Goal: Task Accomplishment & Management: Complete application form

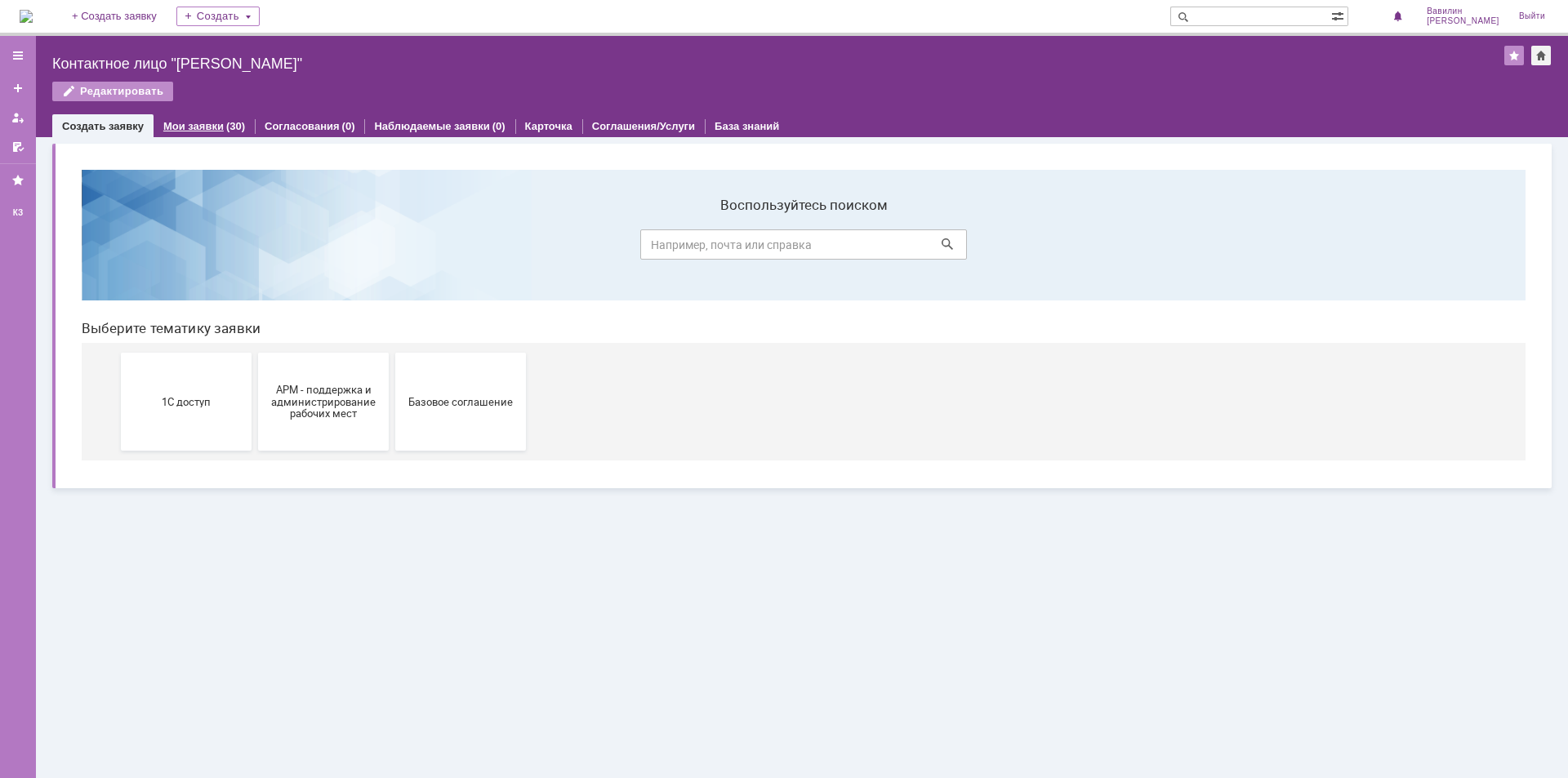
click at [191, 125] on link "Мои заявки" at bounding box center [193, 127] width 61 height 13
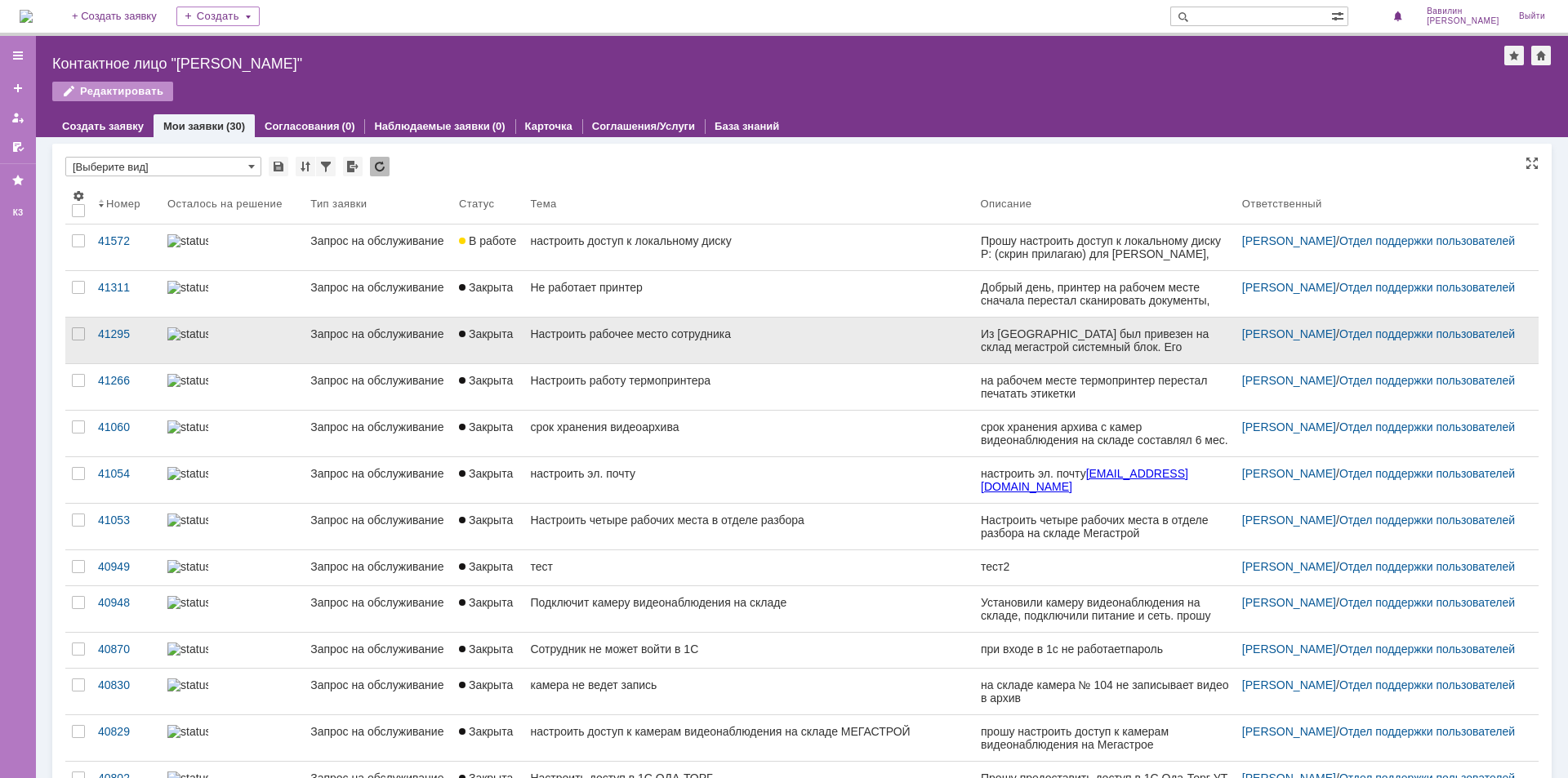
click at [345, 338] on div "Запрос на обслуживание" at bounding box center [378, 333] width 136 height 13
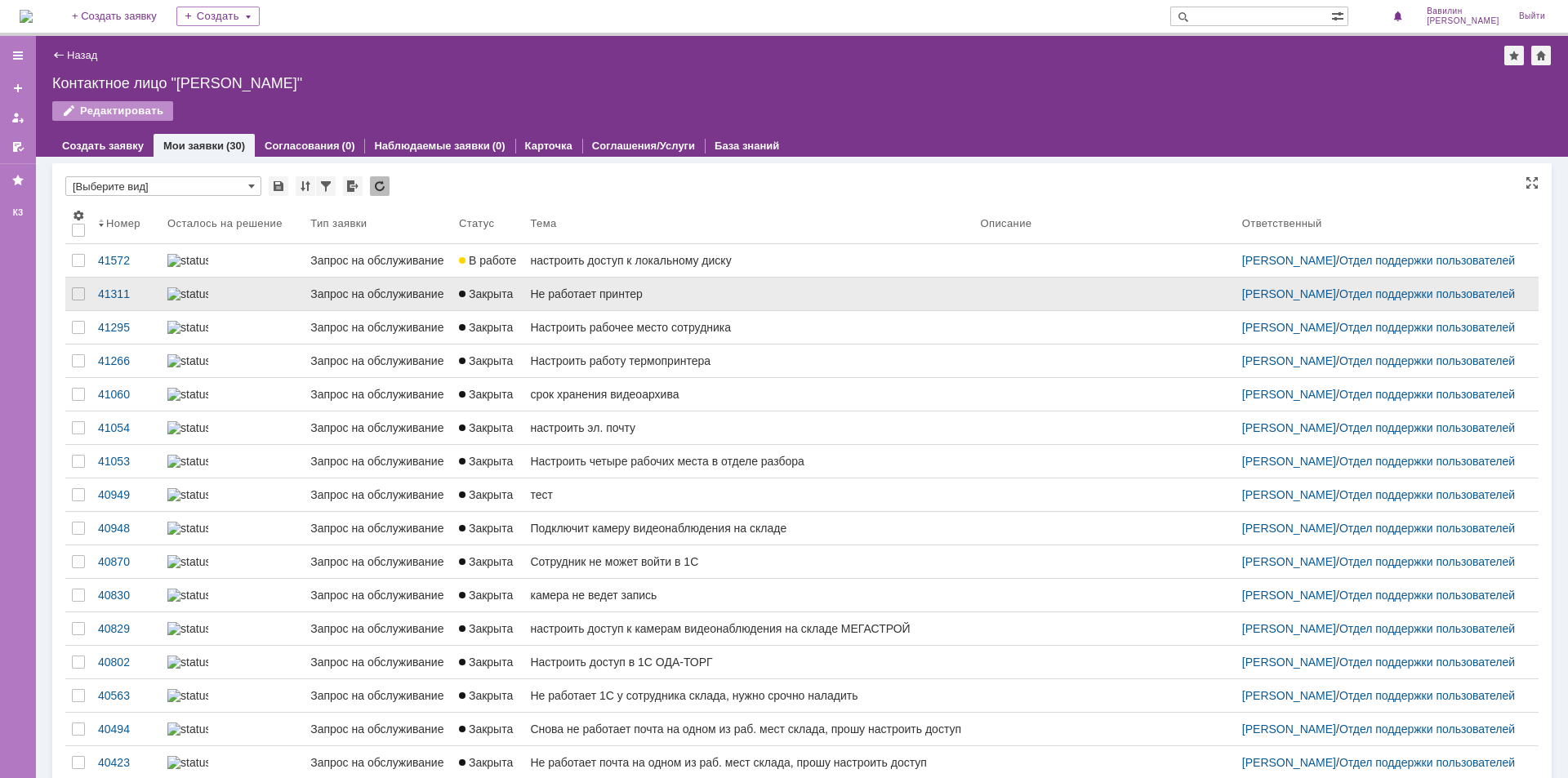
click at [352, 301] on div "Запрос на обслуживание" at bounding box center [378, 294] width 136 height 13
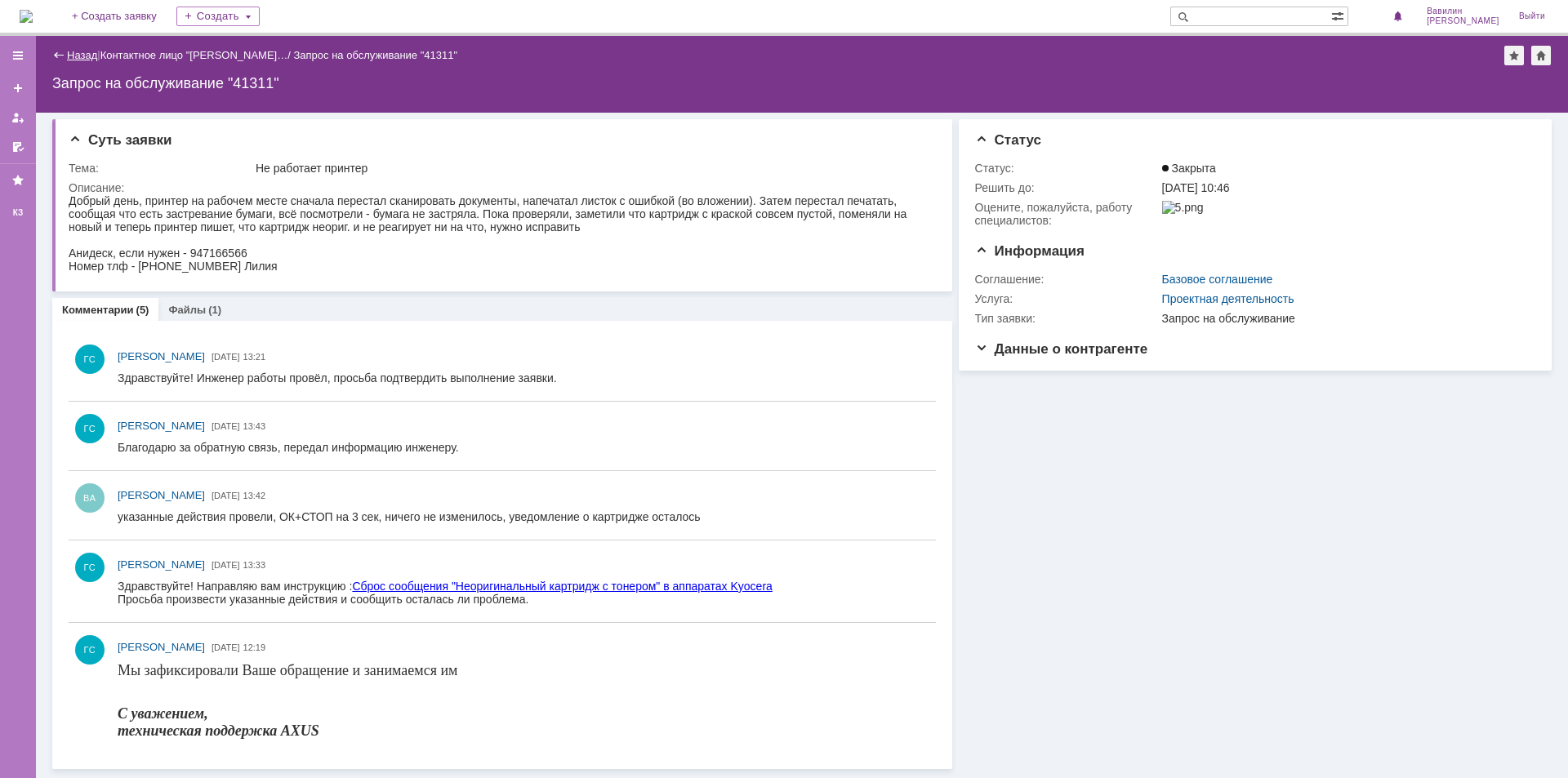
click at [70, 50] on link "Назад" at bounding box center [81, 55] width 30 height 13
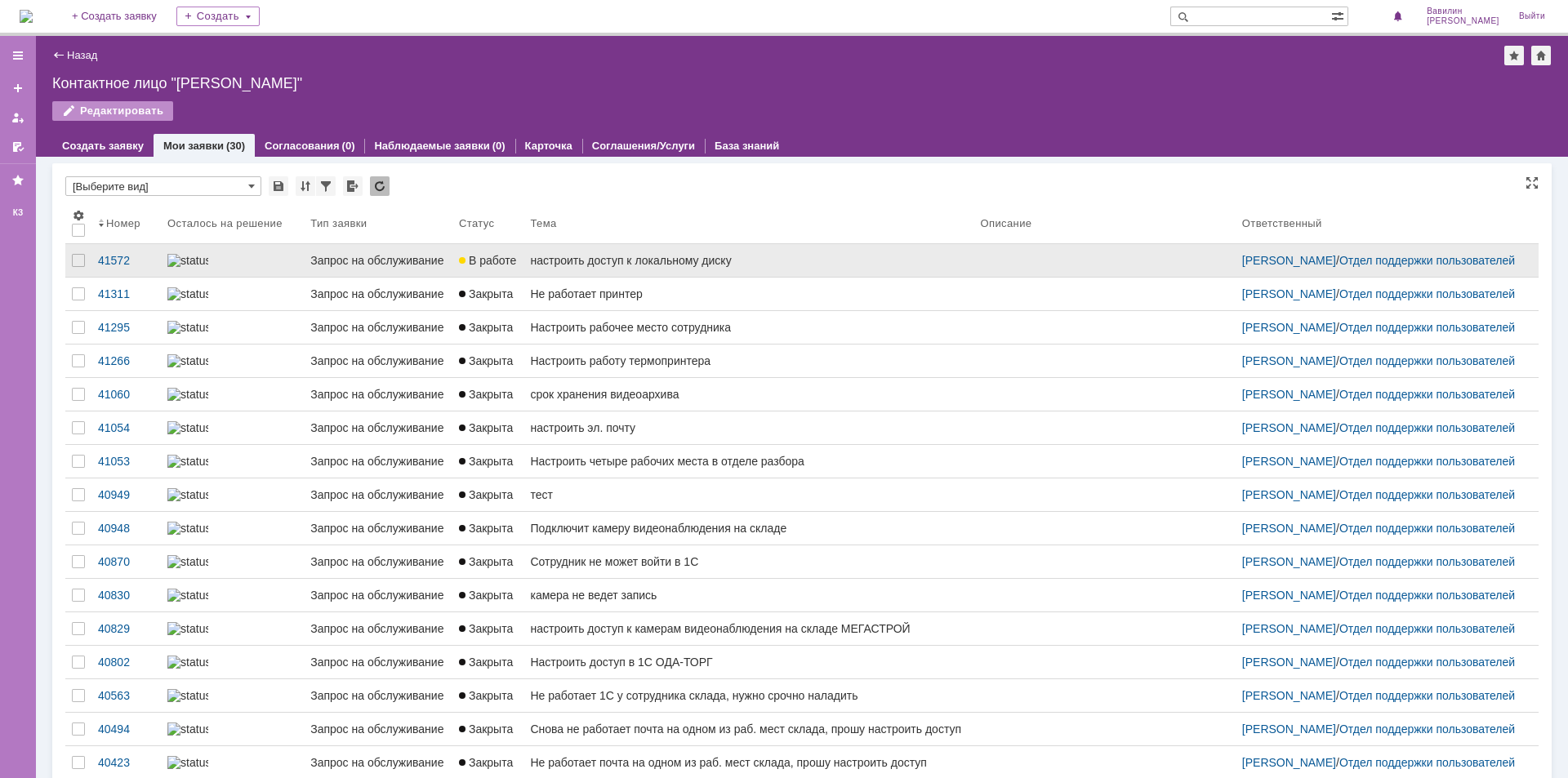
click at [350, 267] on div "Запрос на обслуживание" at bounding box center [378, 260] width 136 height 13
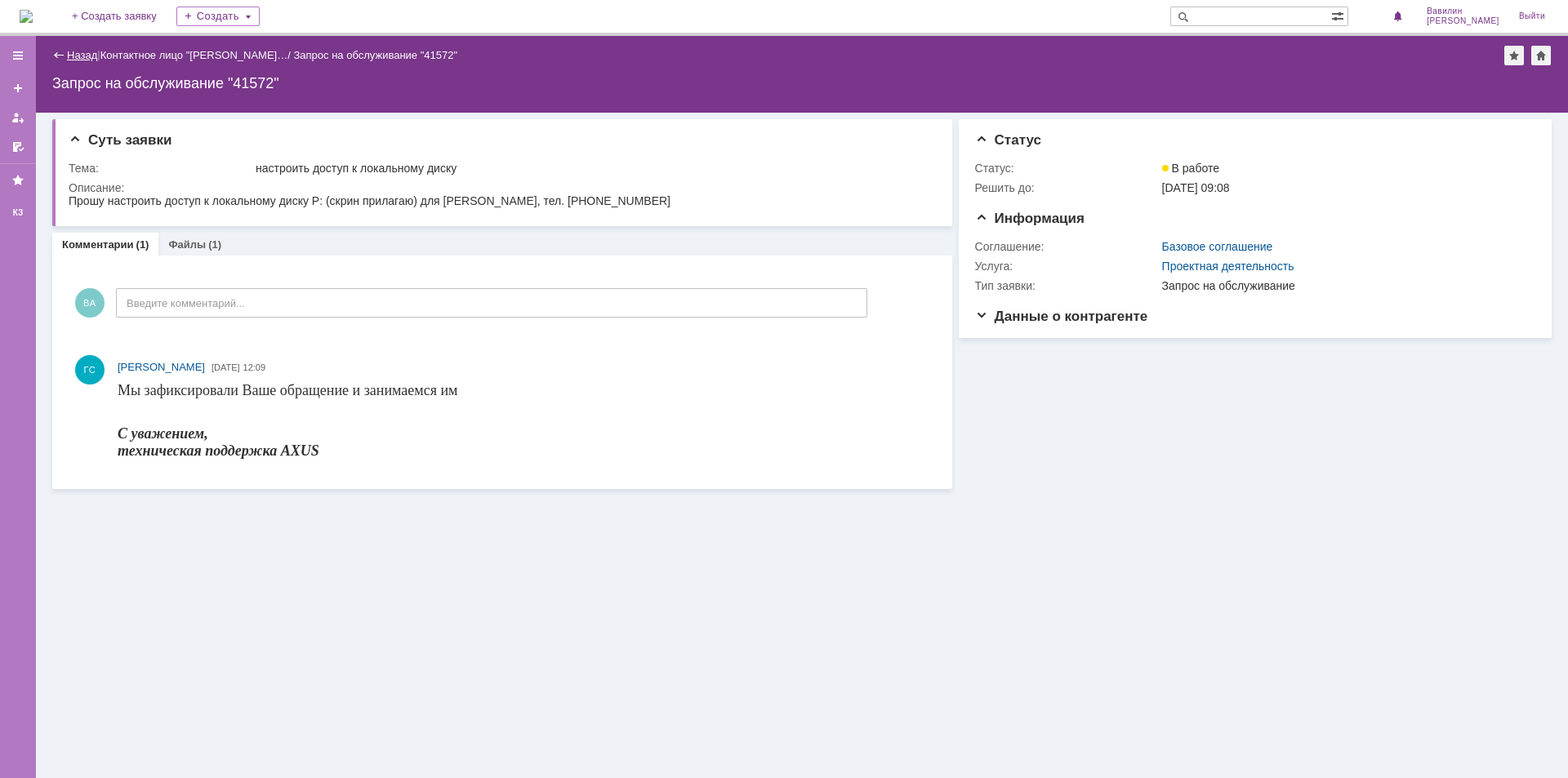
click at [68, 61] on link "Назад" at bounding box center [81, 55] width 30 height 13
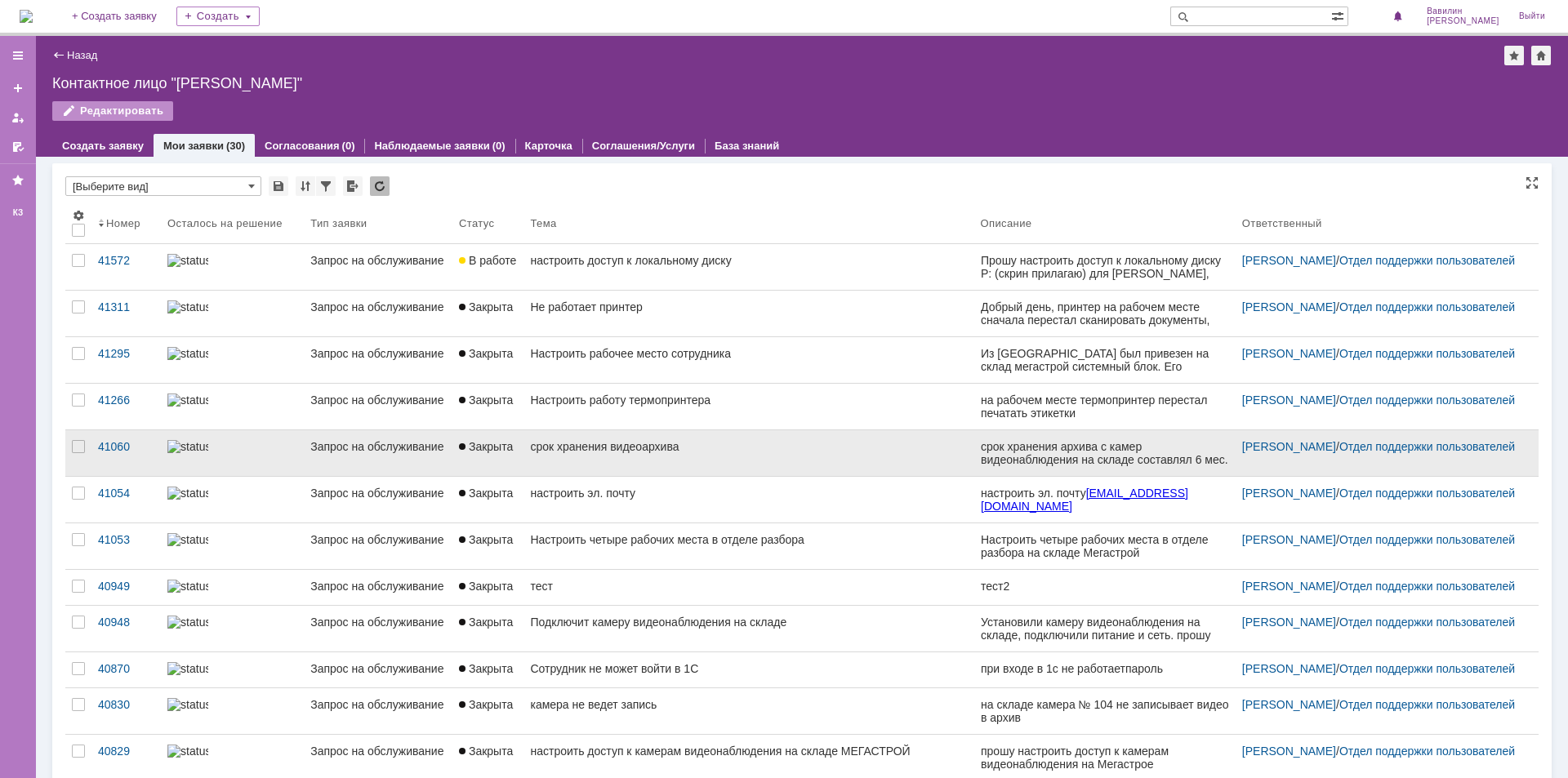
click at [530, 445] on div "срок хранения видеоархива" at bounding box center [747, 446] width 437 height 13
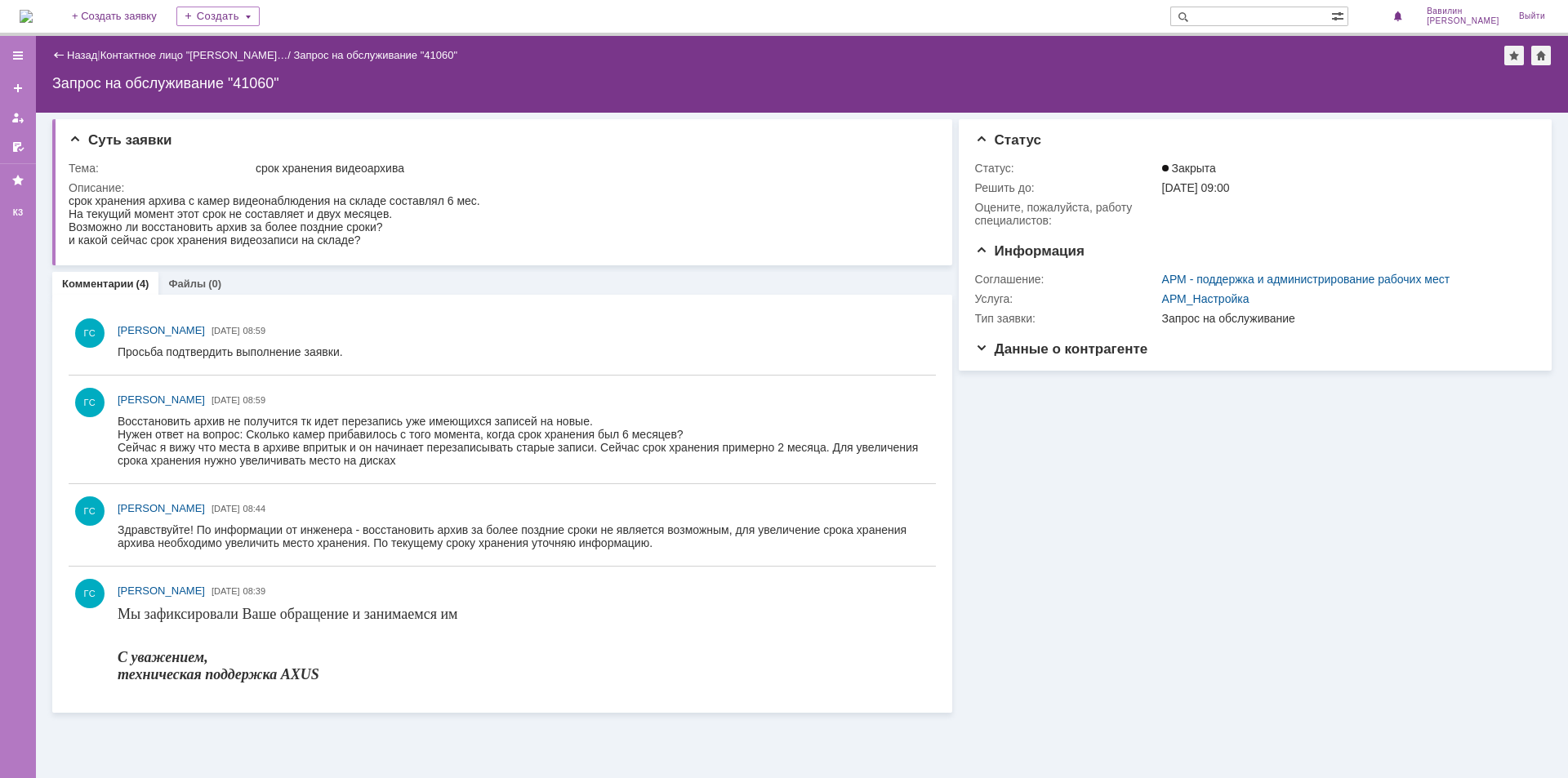
click at [79, 48] on div "Назад | Контактное лицо "[PERSON_NAME]… / Запрос на обслуживание "41060"" at bounding box center [802, 56] width 1499 height 20
click at [81, 58] on link "Назад" at bounding box center [81, 55] width 30 height 13
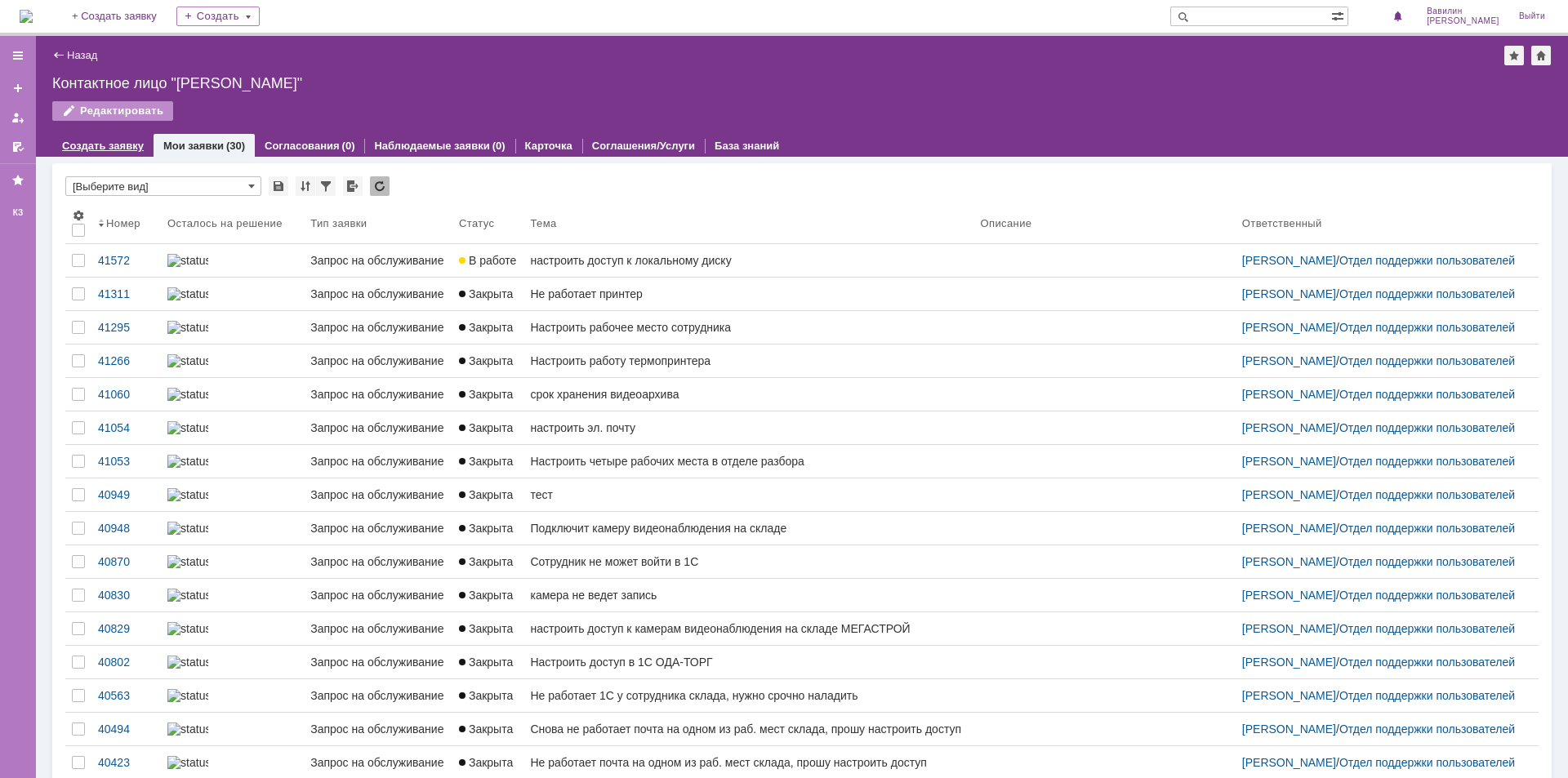
click at [118, 148] on link "Создать заявку" at bounding box center [103, 146] width 81 height 13
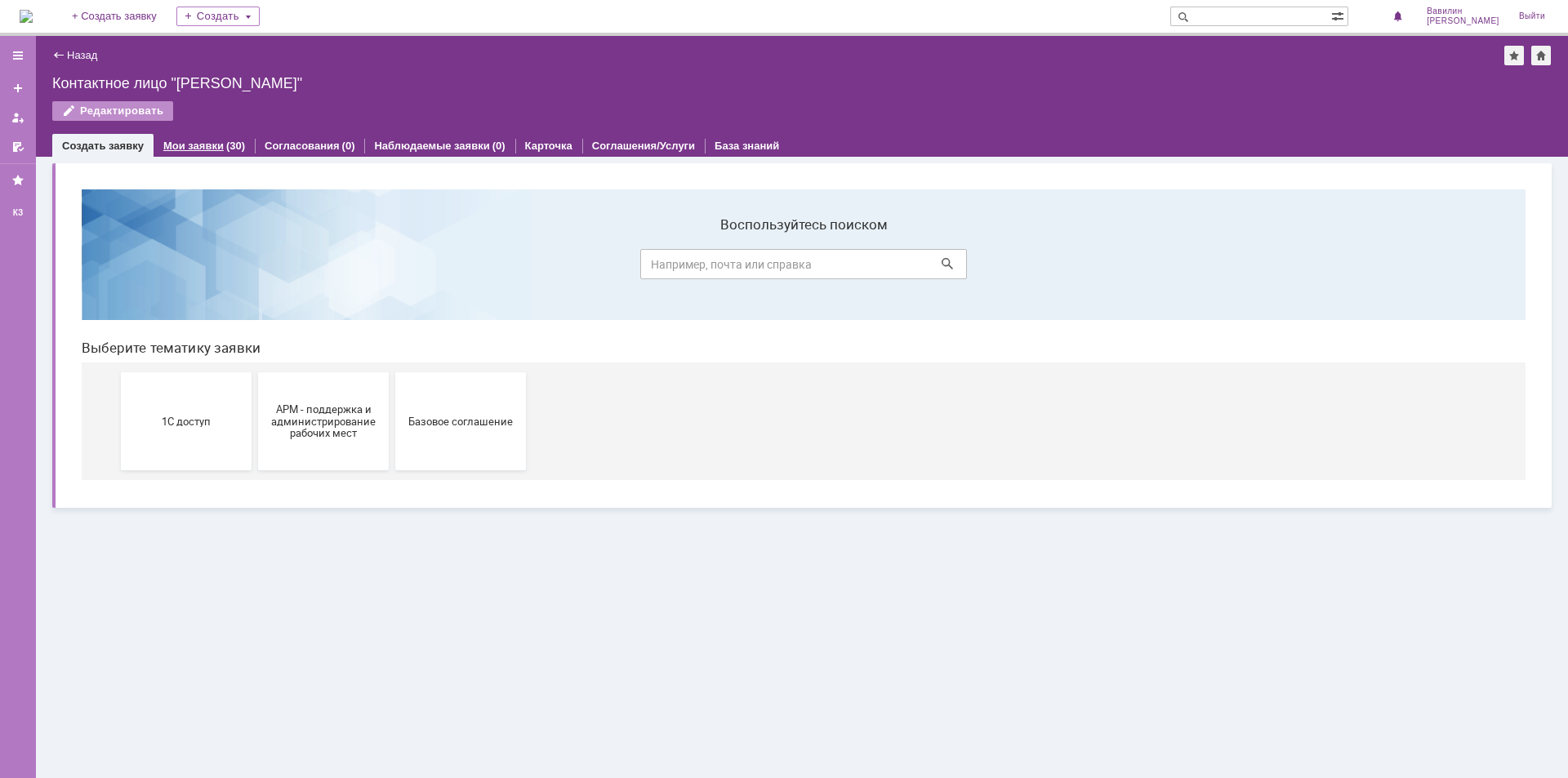
click at [204, 147] on link "Мои заявки" at bounding box center [193, 146] width 61 height 13
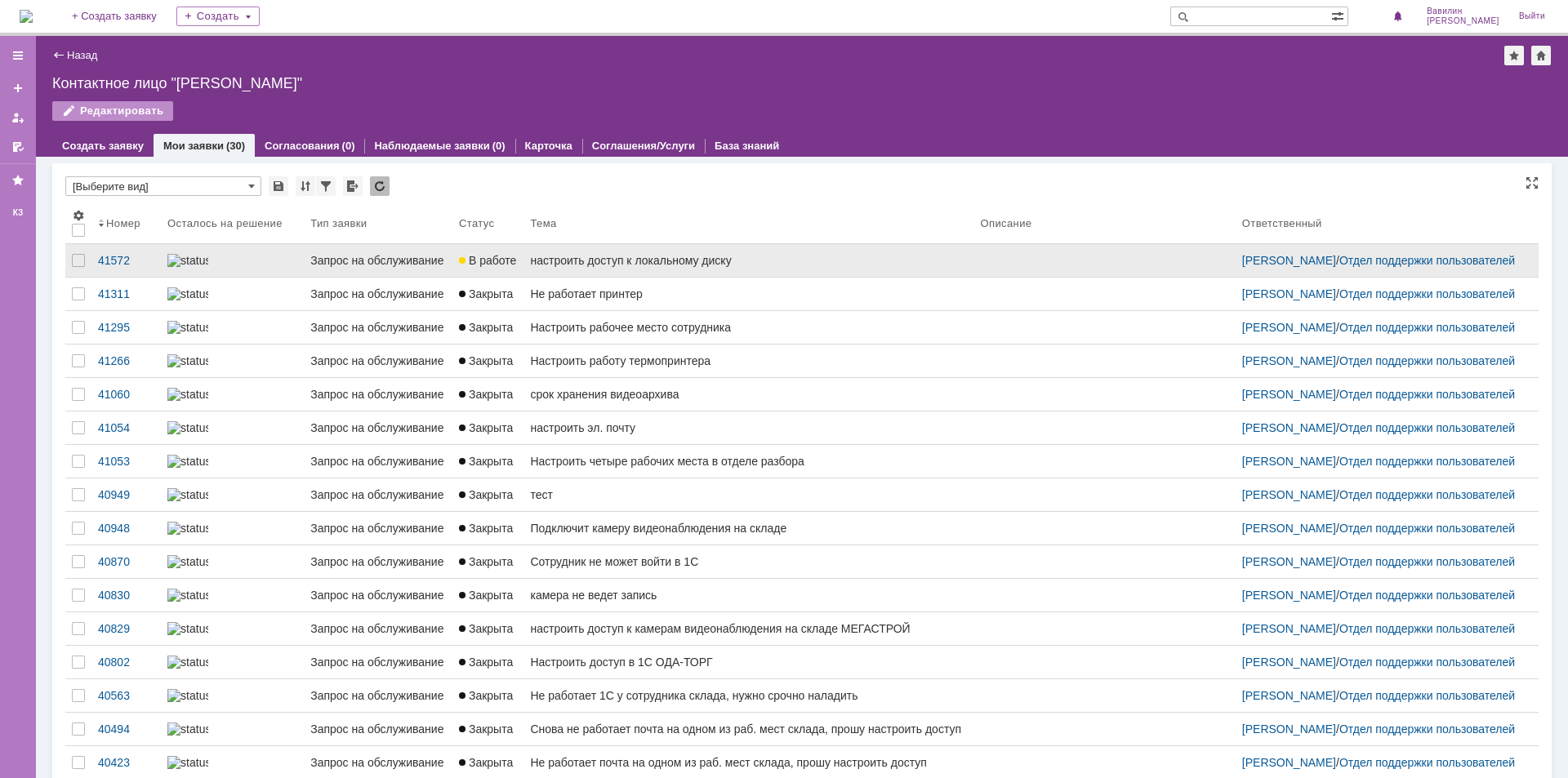
click at [344, 267] on div "Запрос на обслуживание" at bounding box center [378, 260] width 136 height 13
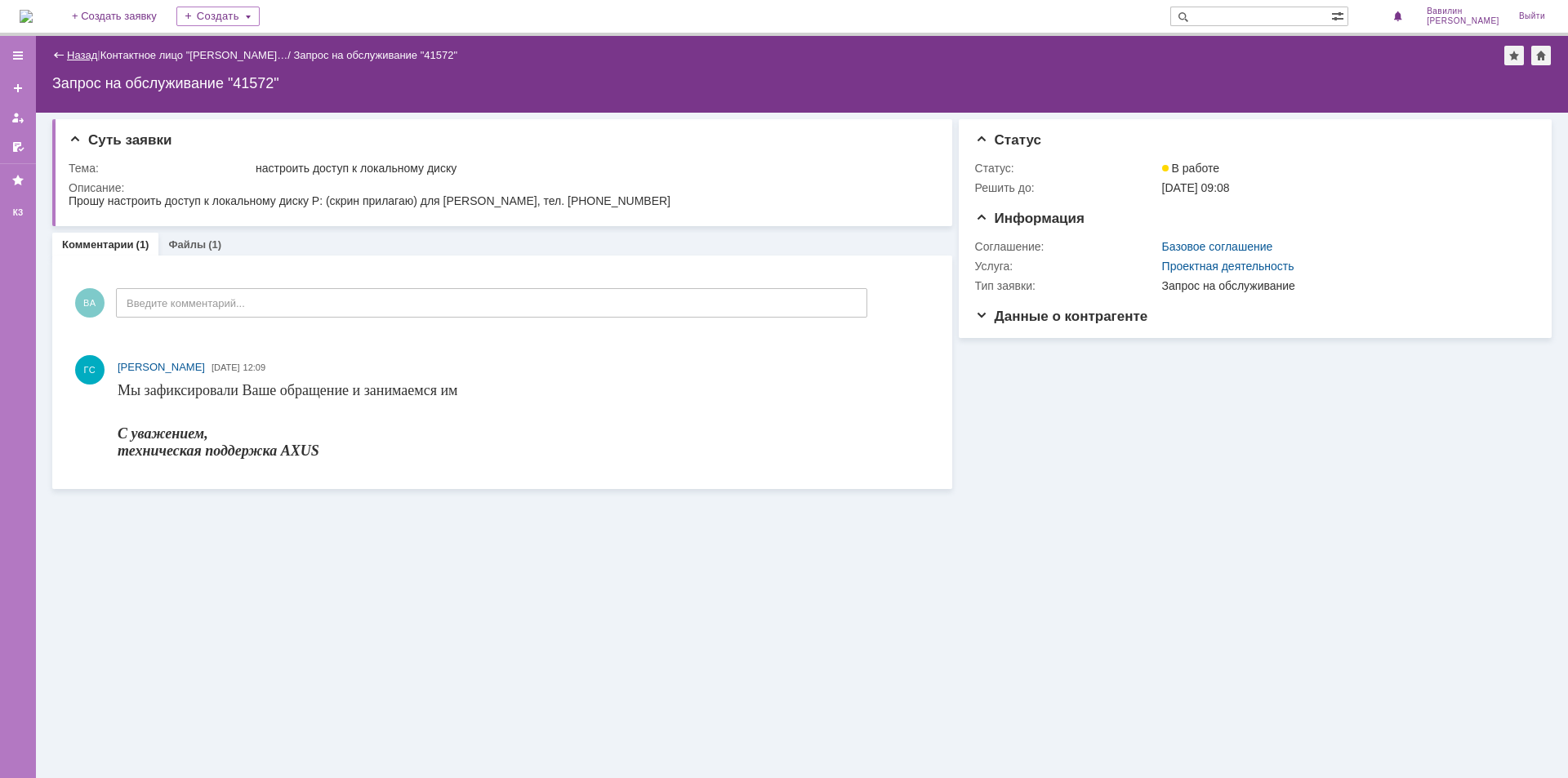
click at [91, 56] on link "Назад" at bounding box center [81, 55] width 30 height 13
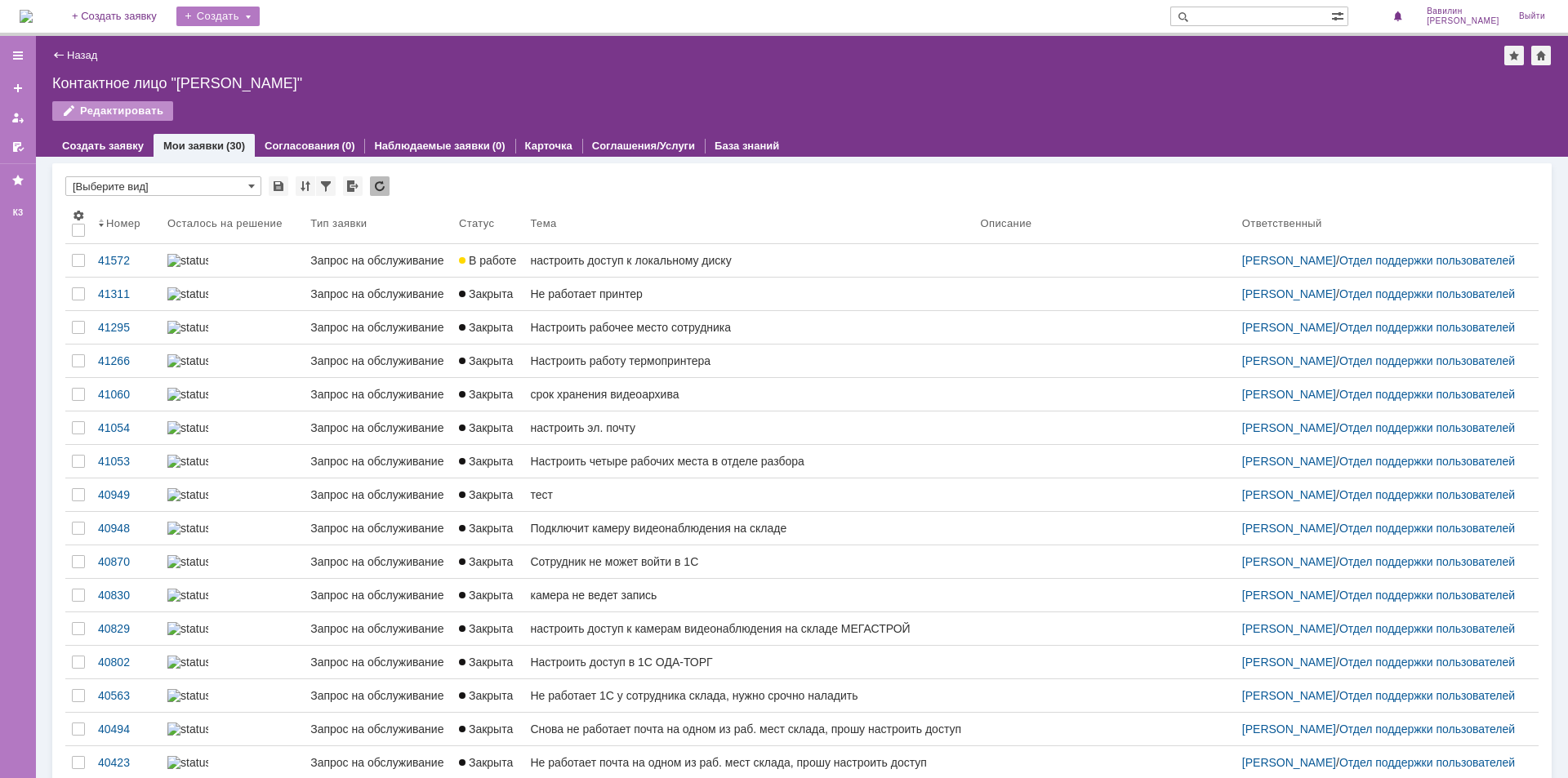
click at [246, 21] on div "Создать" at bounding box center [218, 16] width 83 height 20
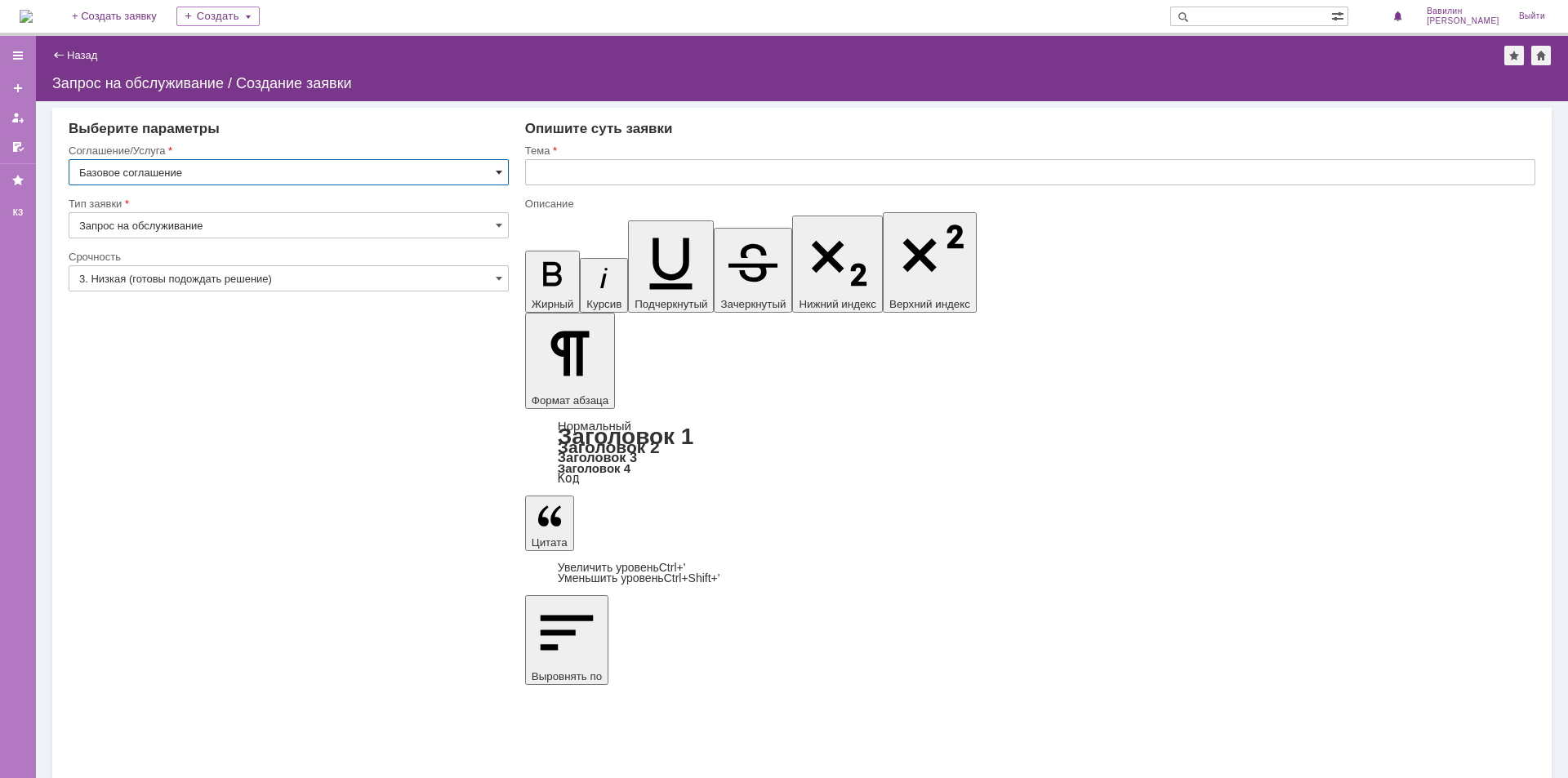
click at [500, 173] on span at bounding box center [499, 172] width 6 height 13
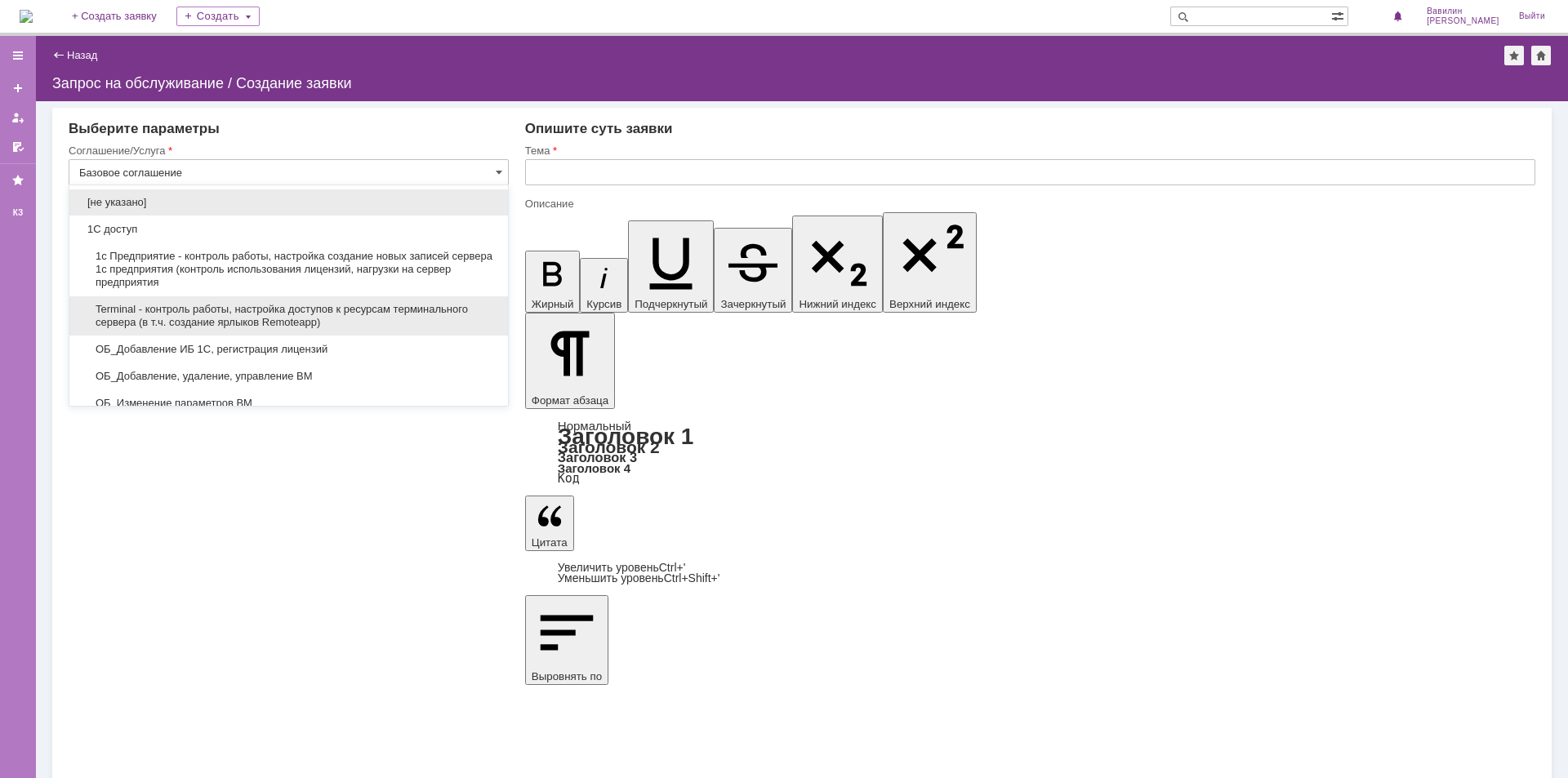
scroll to position [81, 0]
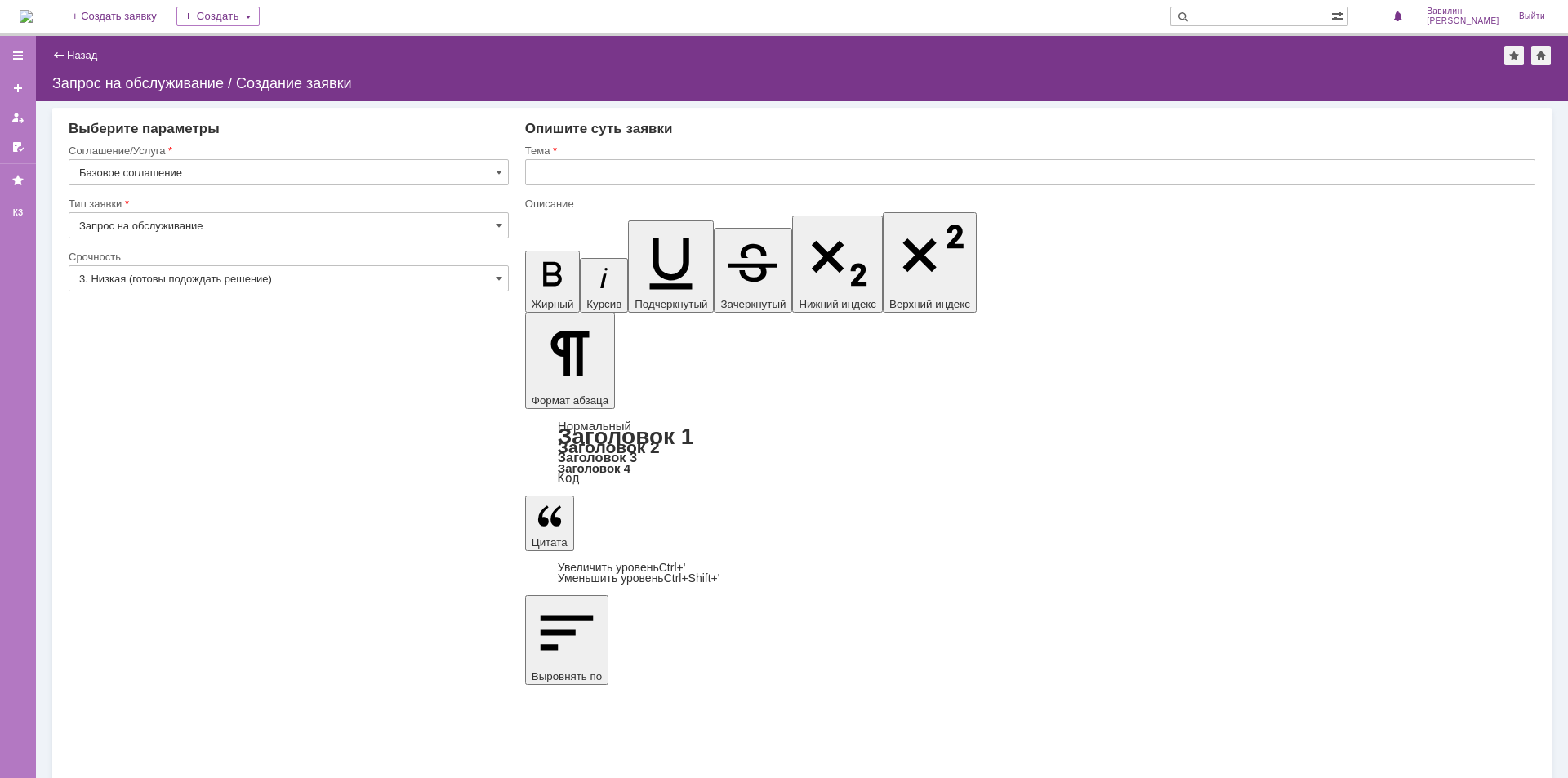
click at [89, 53] on link "Назад" at bounding box center [81, 55] width 30 height 13
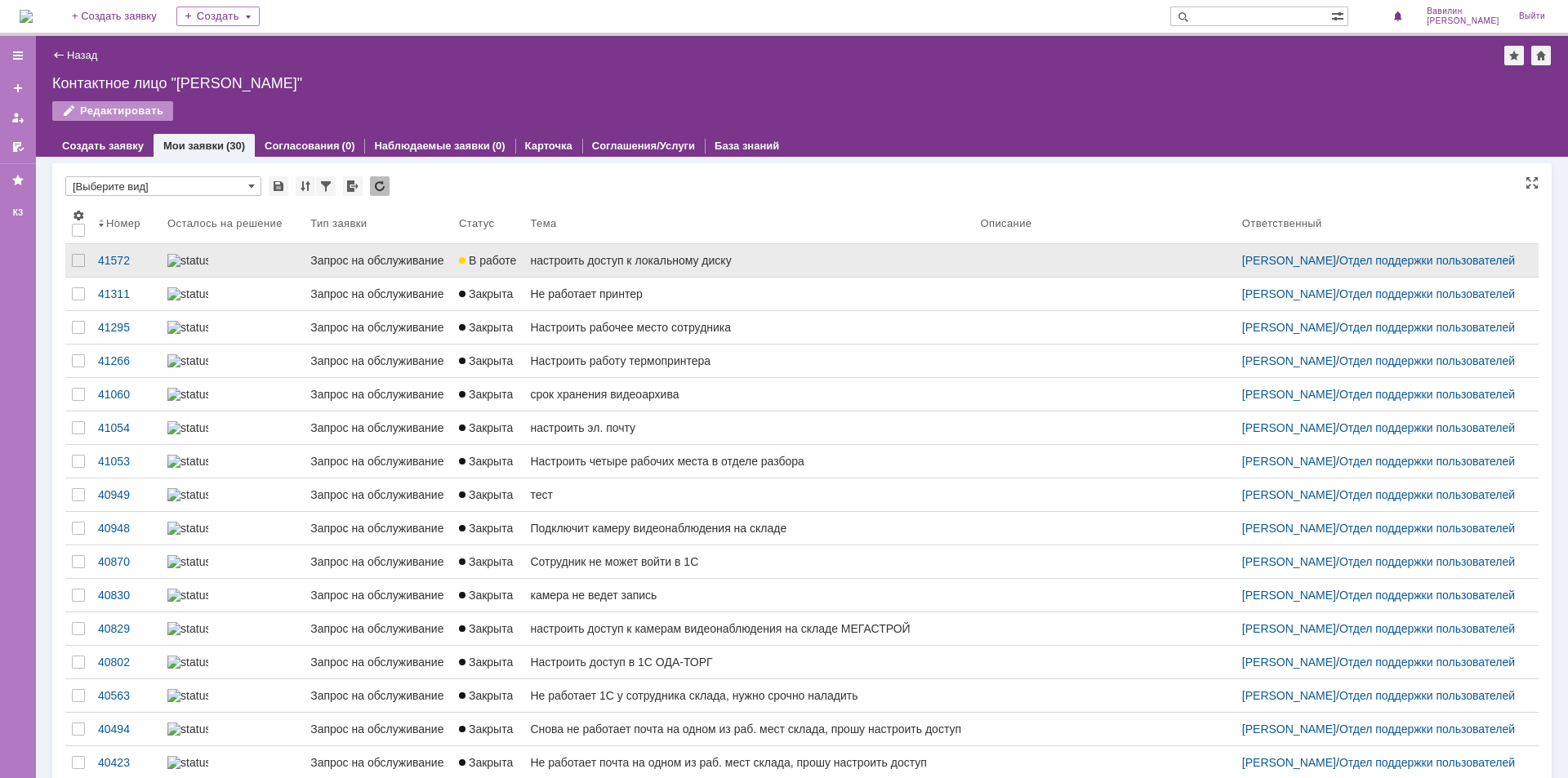
click at [337, 264] on div "Запрос на обслуживание" at bounding box center [378, 260] width 136 height 13
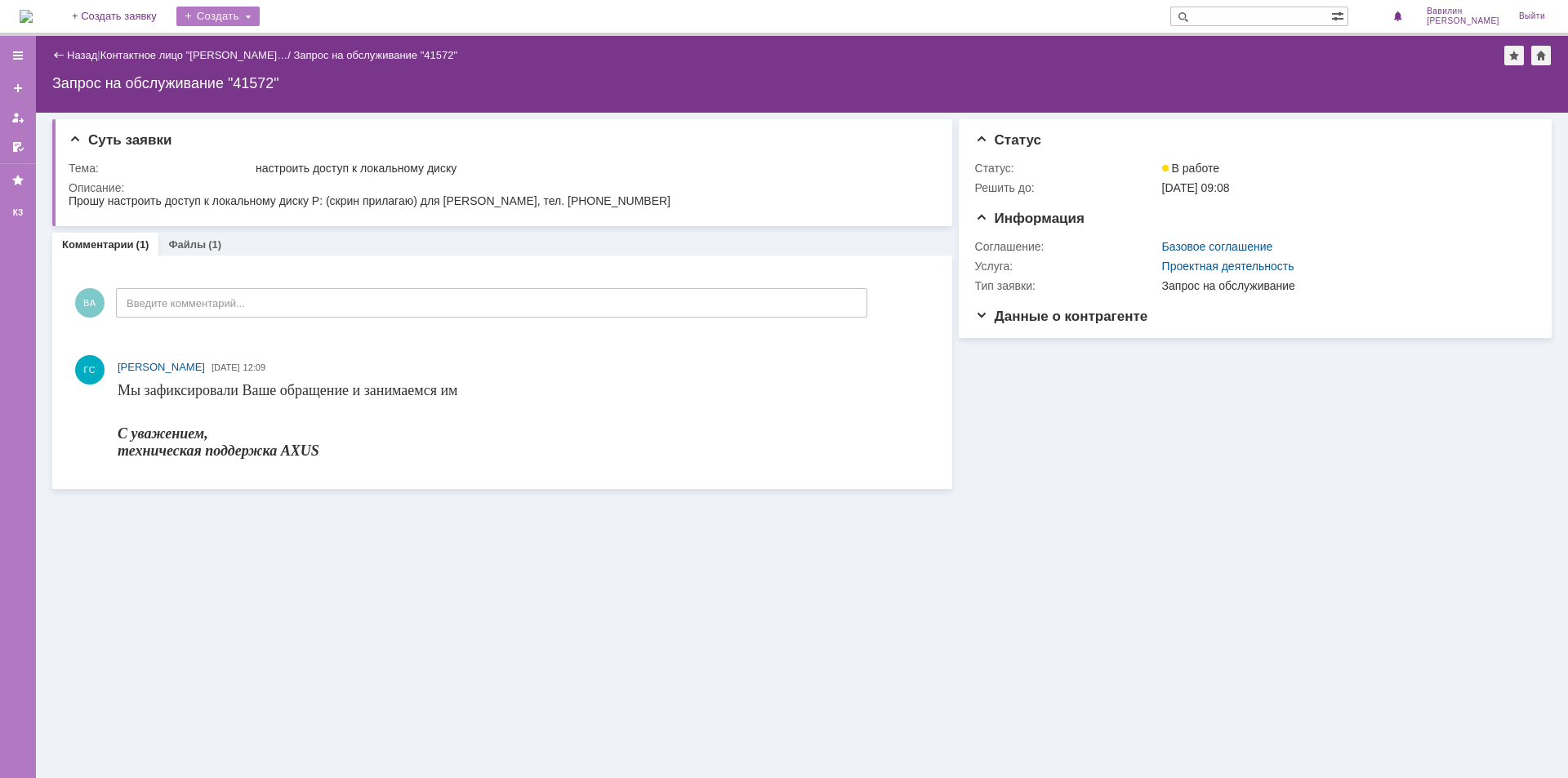
click at [236, 18] on div "Создать" at bounding box center [218, 16] width 83 height 20
click at [249, 48] on link "Заявка" at bounding box center [241, 49] width 124 height 20
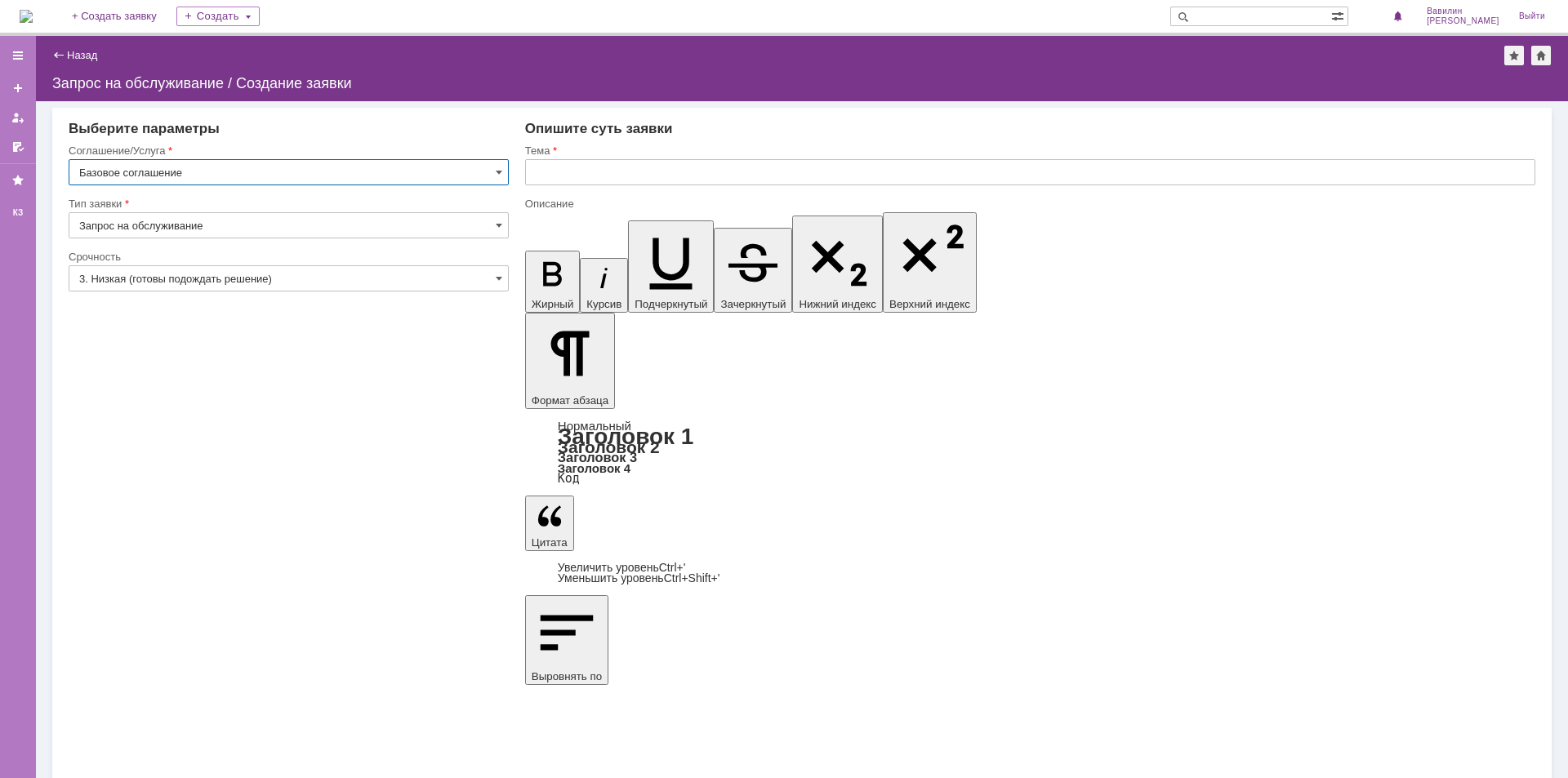
click at [485, 280] on input "3. Низкая (готовы подождать решение)" at bounding box center [288, 278] width 440 height 26
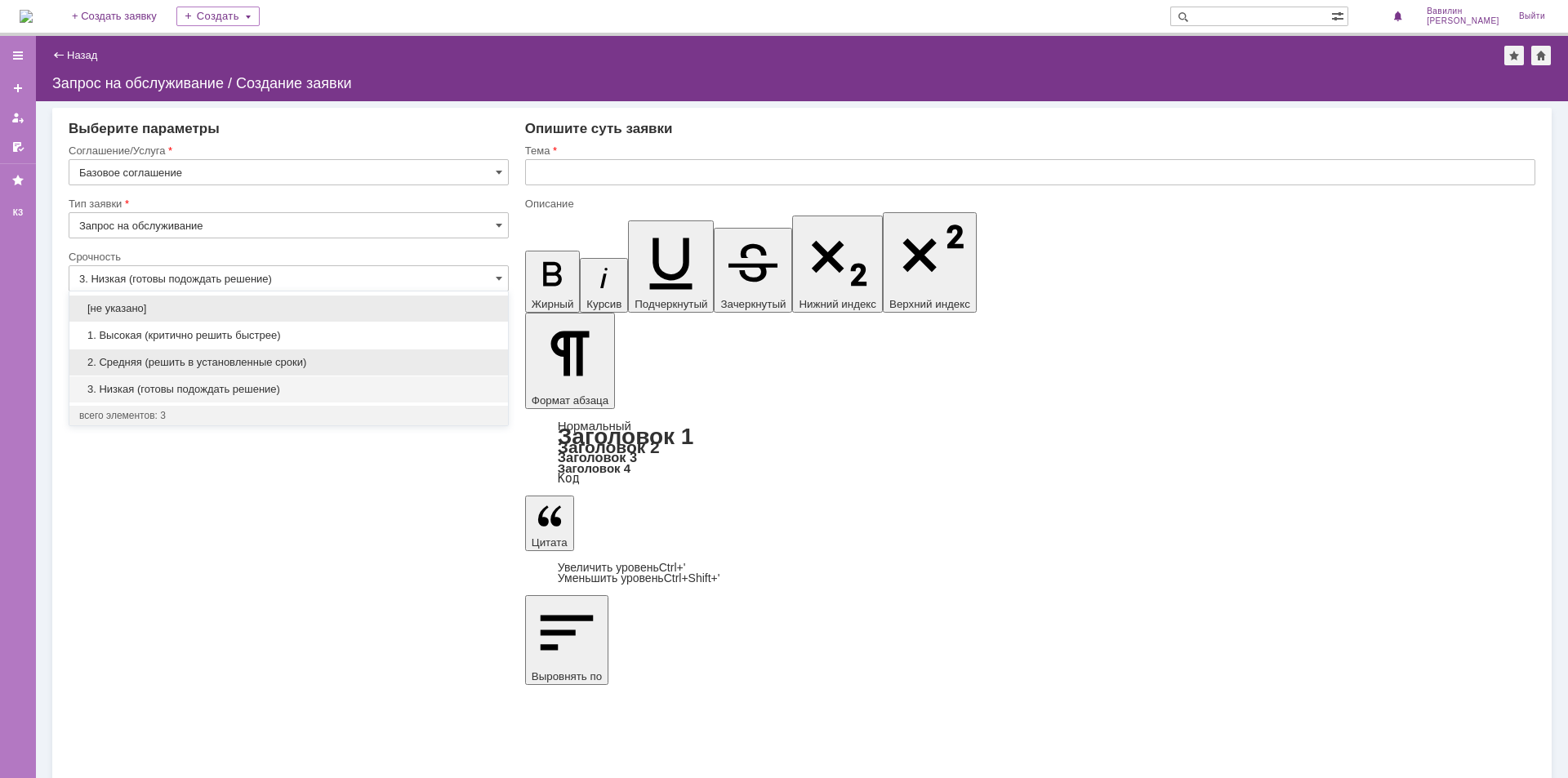
click at [343, 366] on span "2. Средняя (решить в установленные сроки)" at bounding box center [289, 362] width 419 height 13
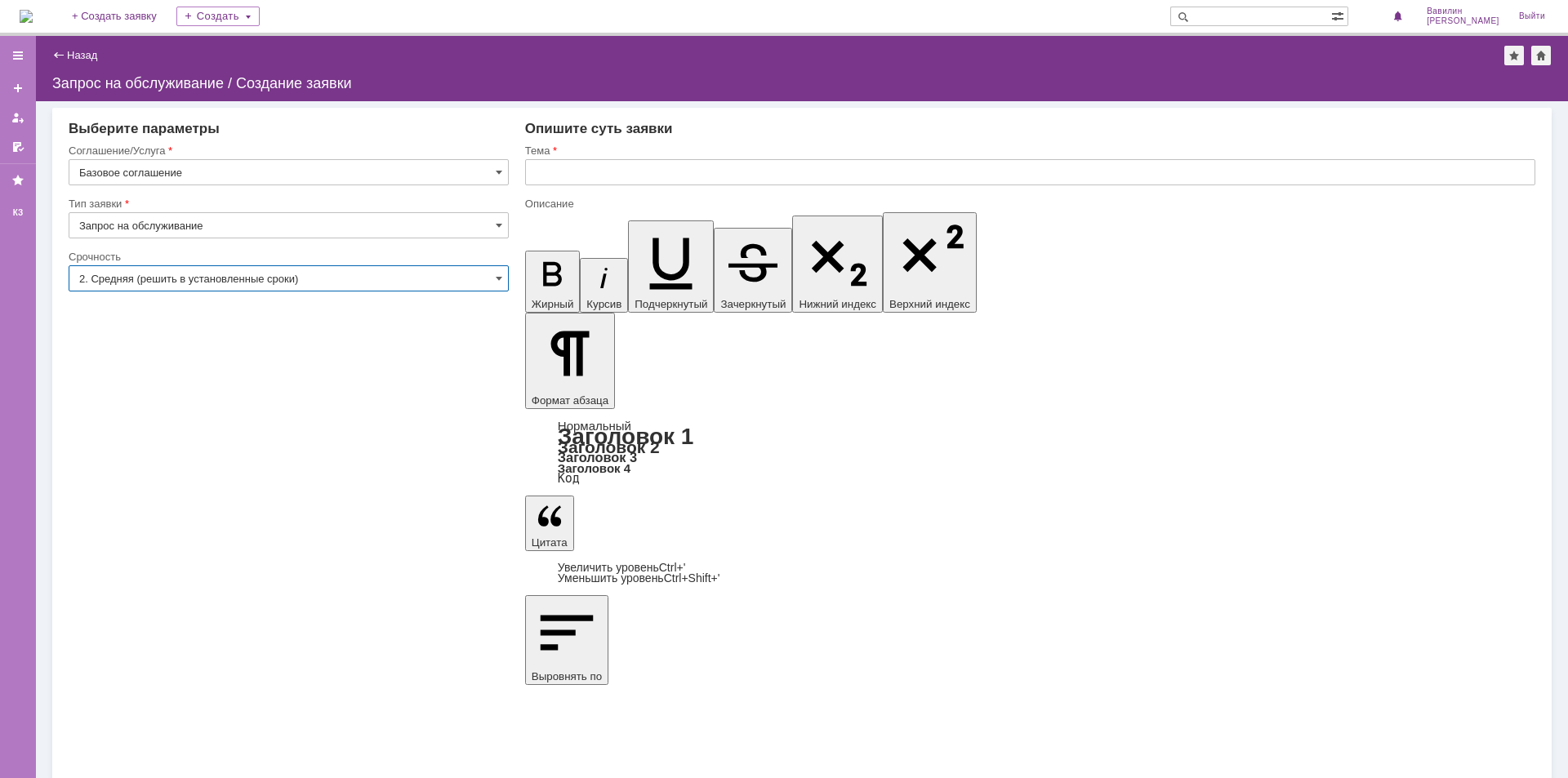
type input "2. Средняя (решить в установленные сроки)"
click at [560, 180] on input "text" at bounding box center [1030, 172] width 1010 height 26
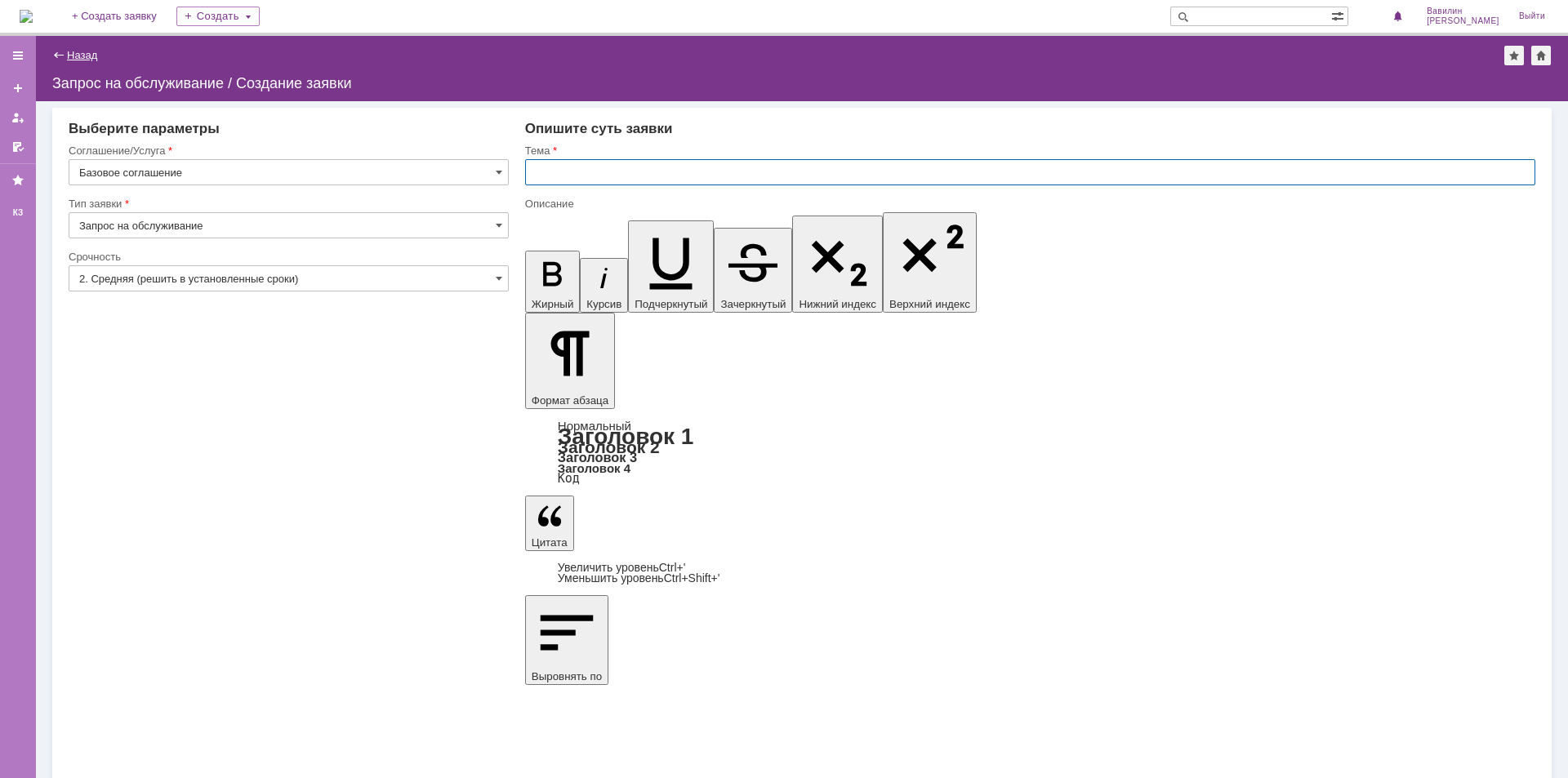
click at [79, 55] on link "Назад" at bounding box center [81, 55] width 30 height 13
click at [77, 57] on link "Назад" at bounding box center [81, 55] width 30 height 13
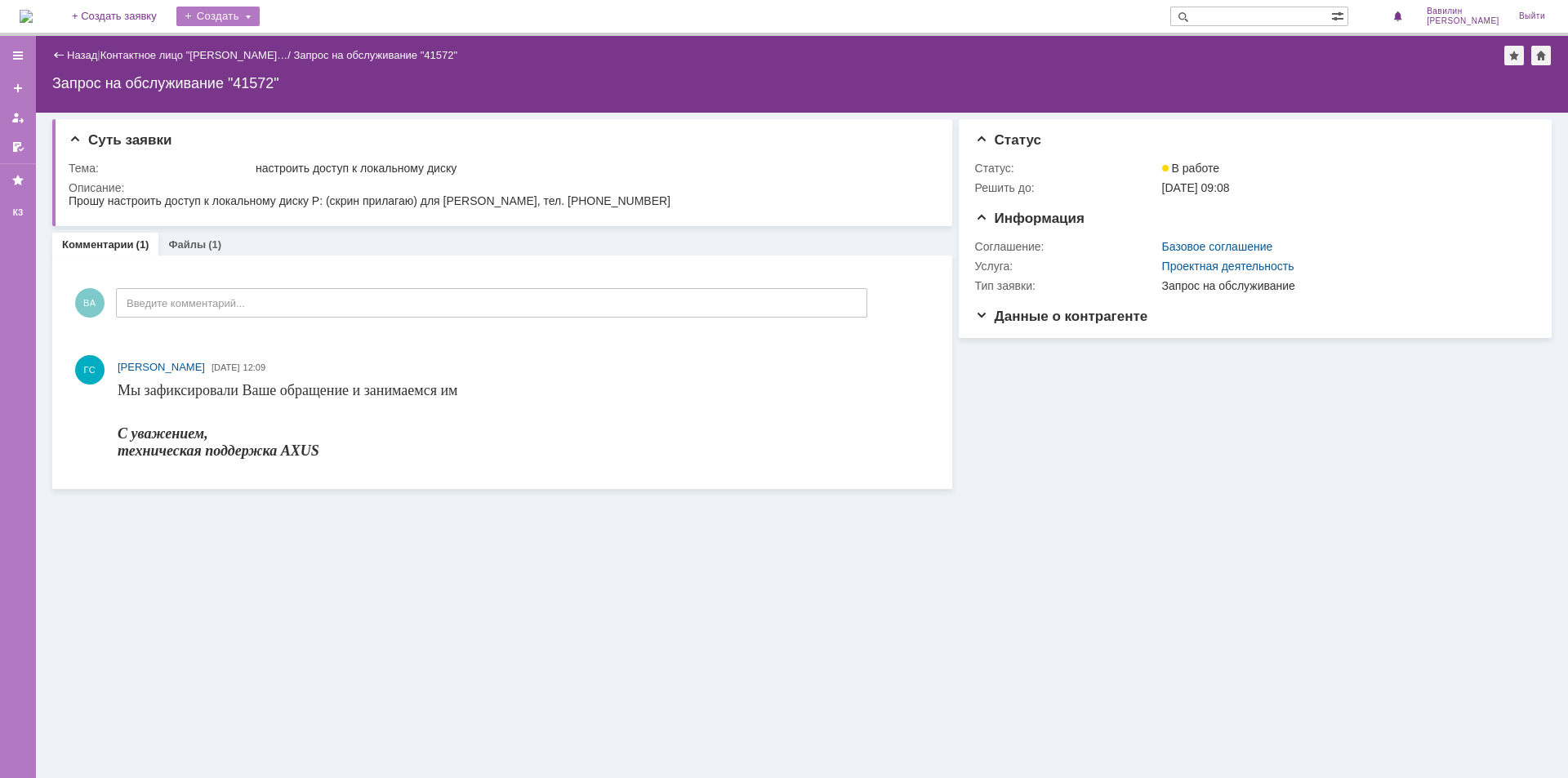
click at [258, 20] on div "Создать" at bounding box center [218, 16] width 83 height 20
click at [258, 52] on link "Заявка" at bounding box center [241, 49] width 124 height 20
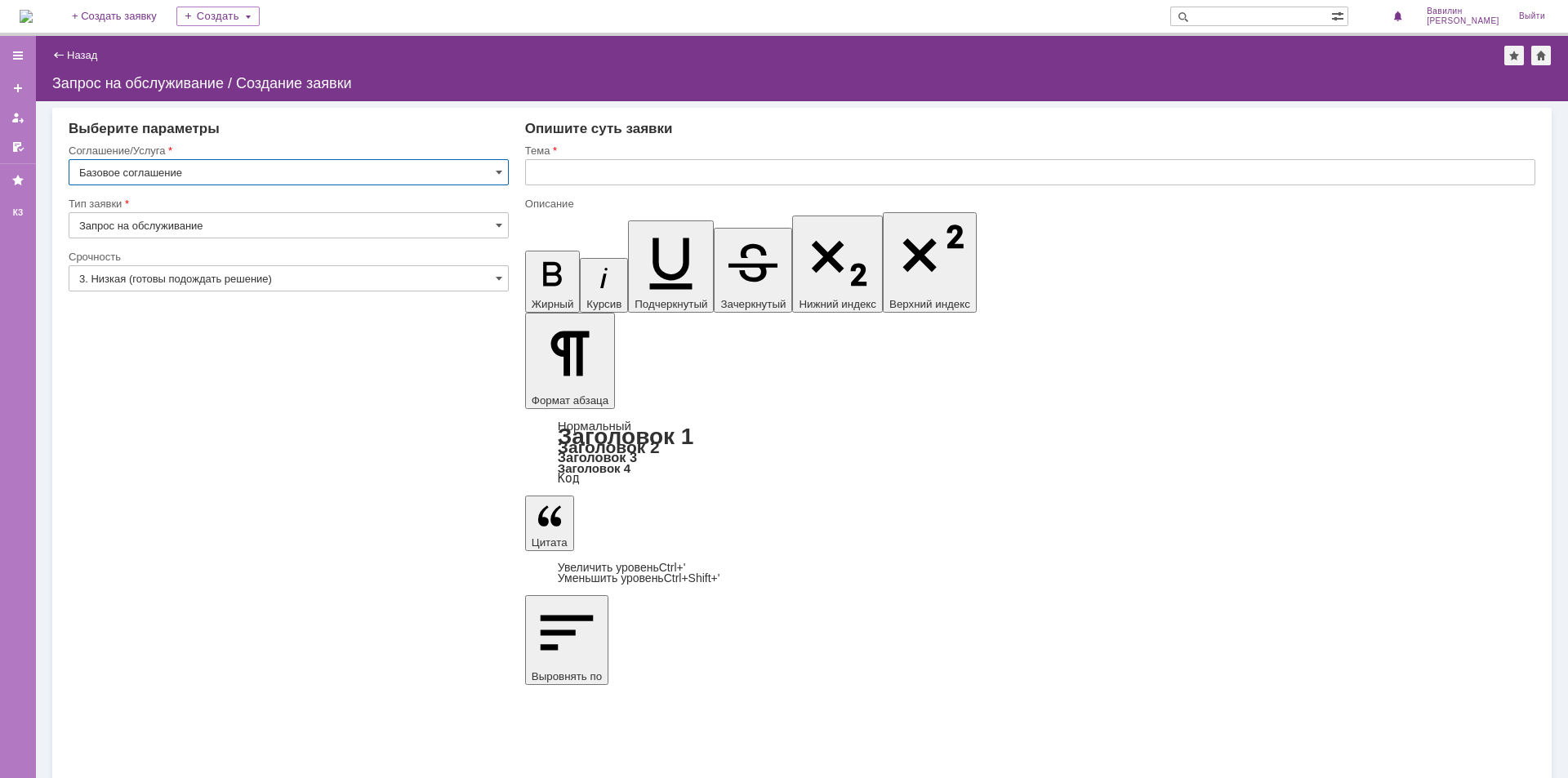
click at [336, 280] on input "3. Низкая (готовы подождать решение)" at bounding box center [288, 278] width 440 height 26
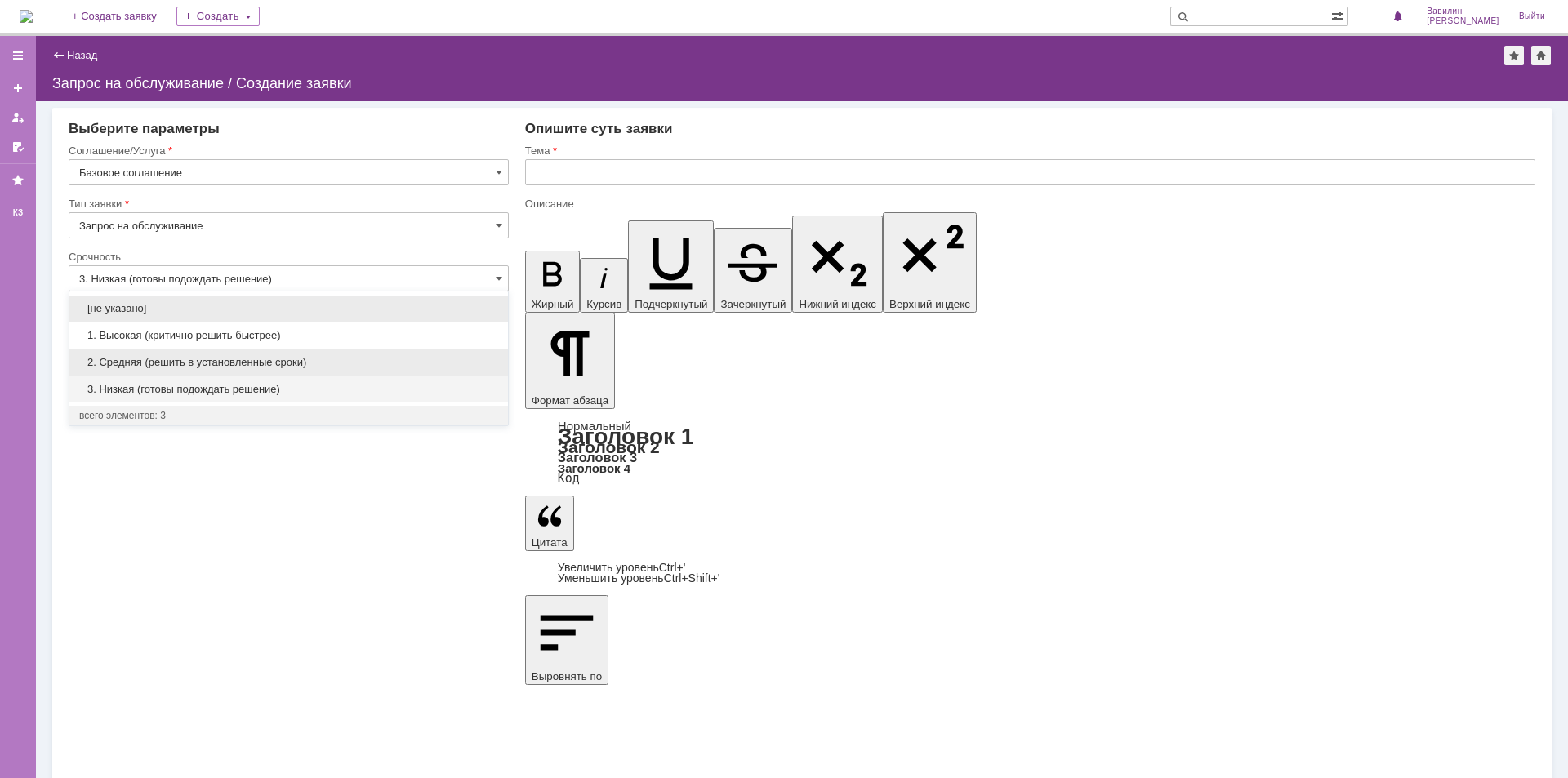
click at [271, 352] on div "2. Средняя (решить в установленные сроки)" at bounding box center [288, 362] width 438 height 26
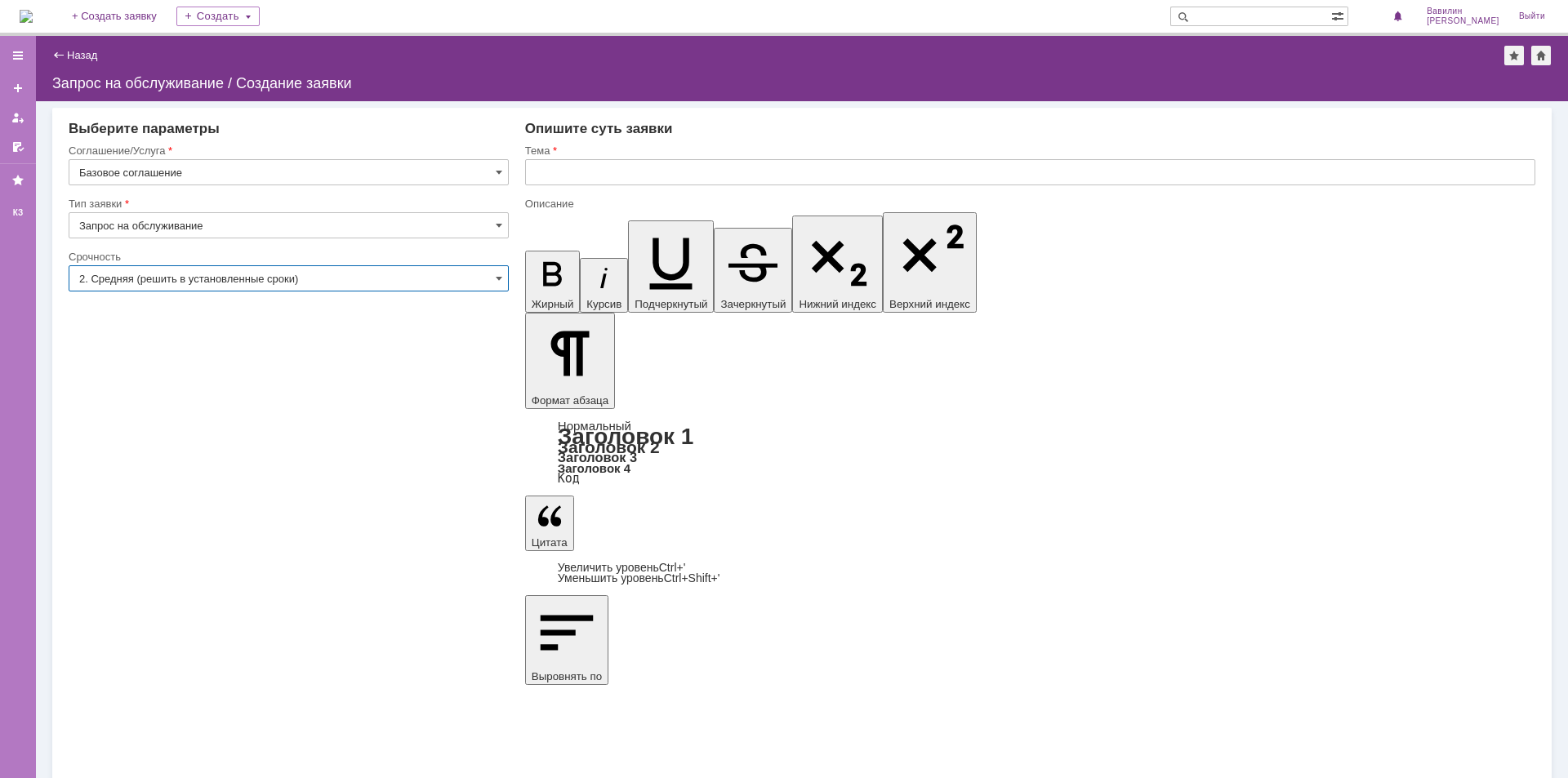
type input "2. Средняя (решить в установленные сроки)"
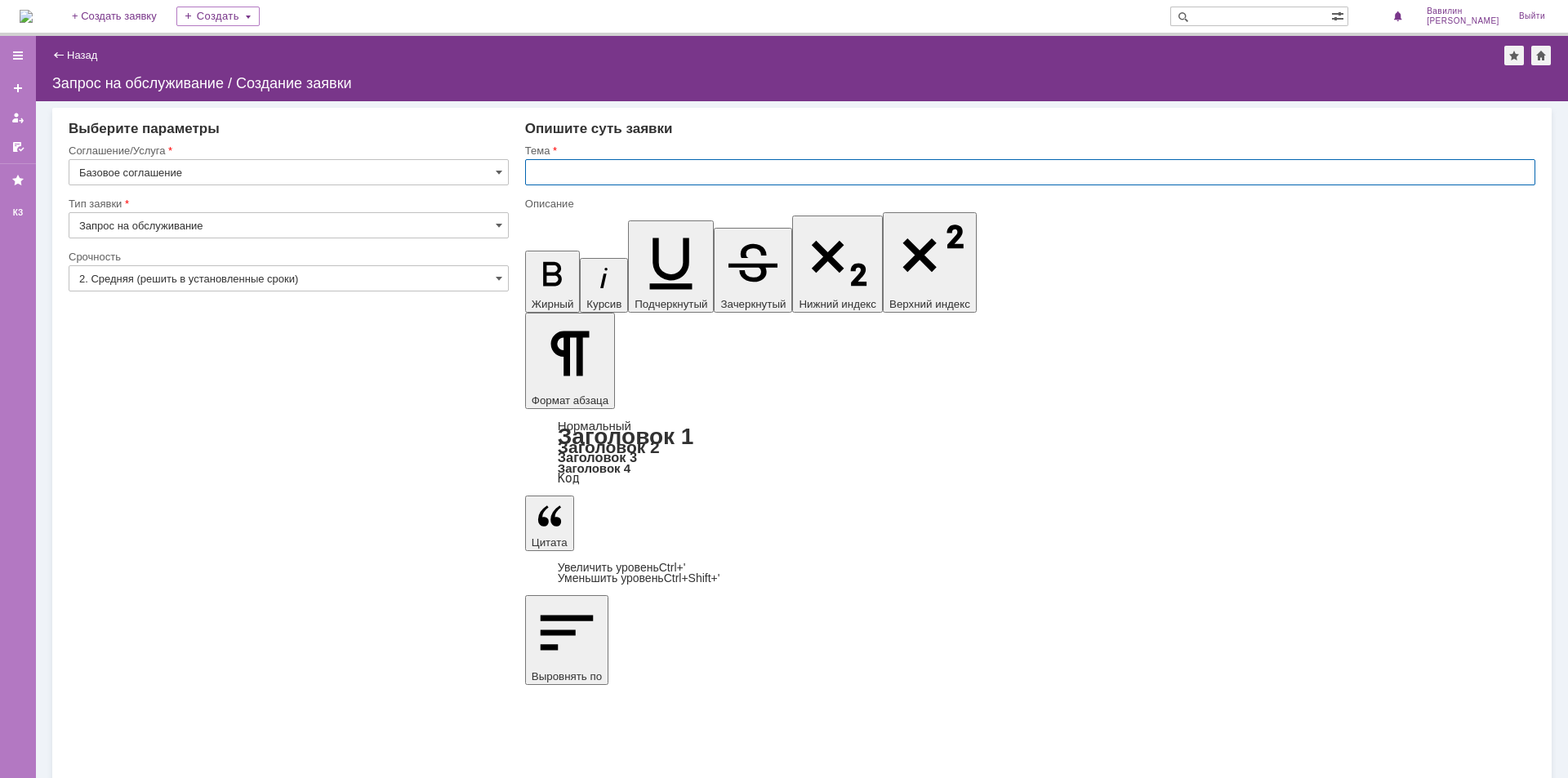
click at [560, 179] on input "text" at bounding box center [1030, 172] width 1010 height 26
type input "Настроить ТСД"
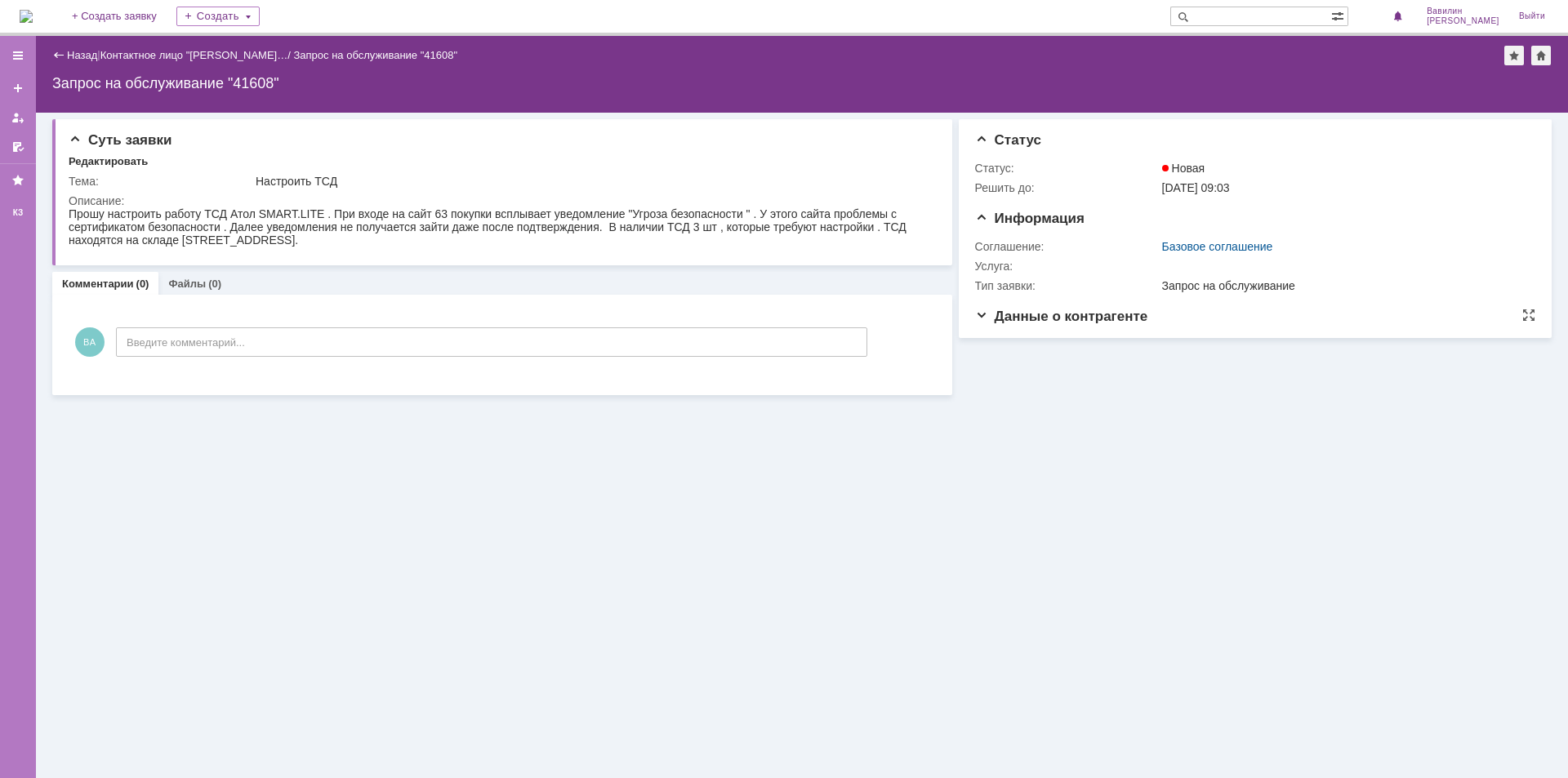
click at [982, 316] on span "Данные о контрагенте" at bounding box center [1062, 316] width 174 height 15
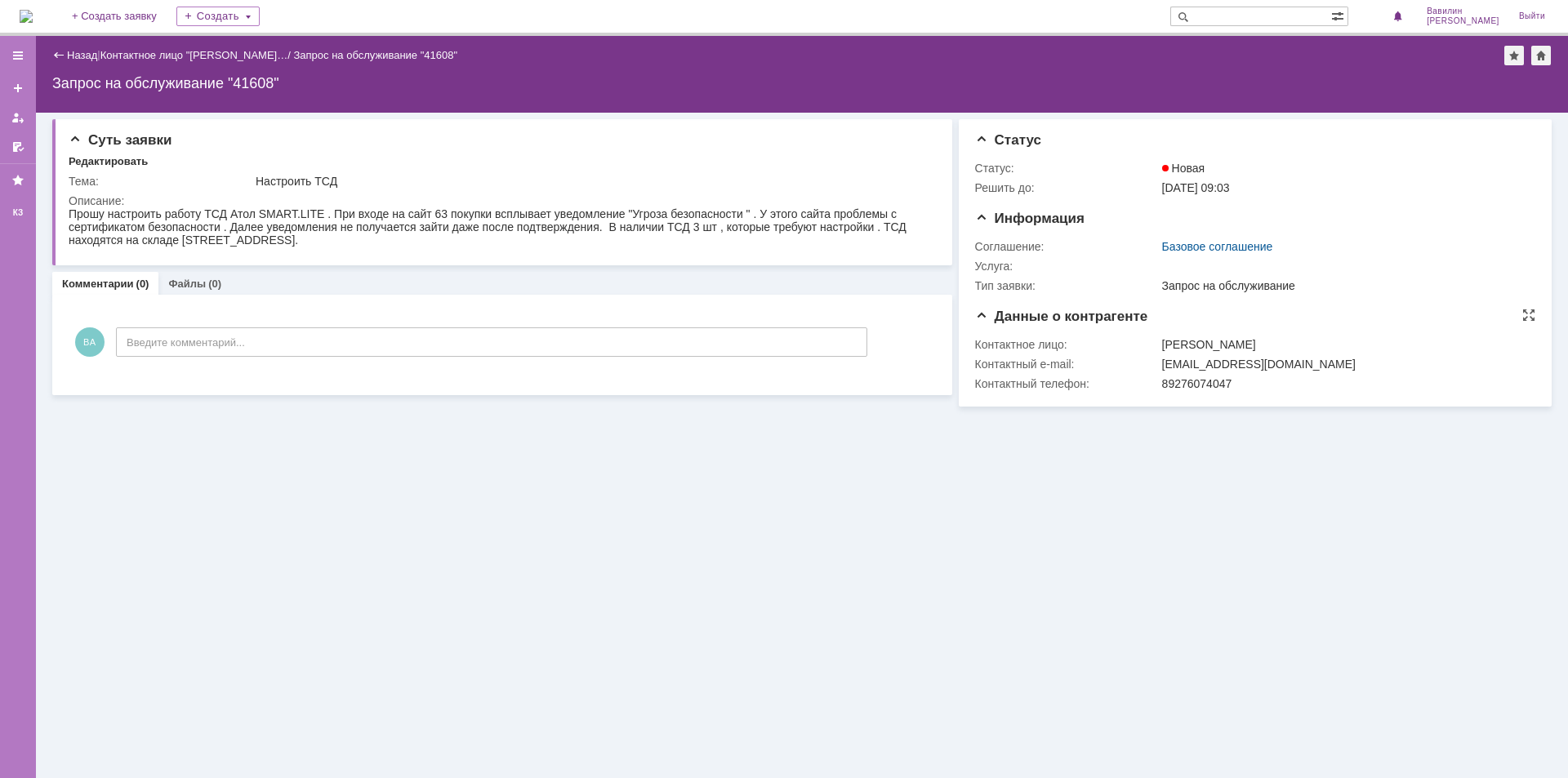
click at [982, 316] on span "Данные о контрагенте" at bounding box center [1062, 316] width 174 height 15
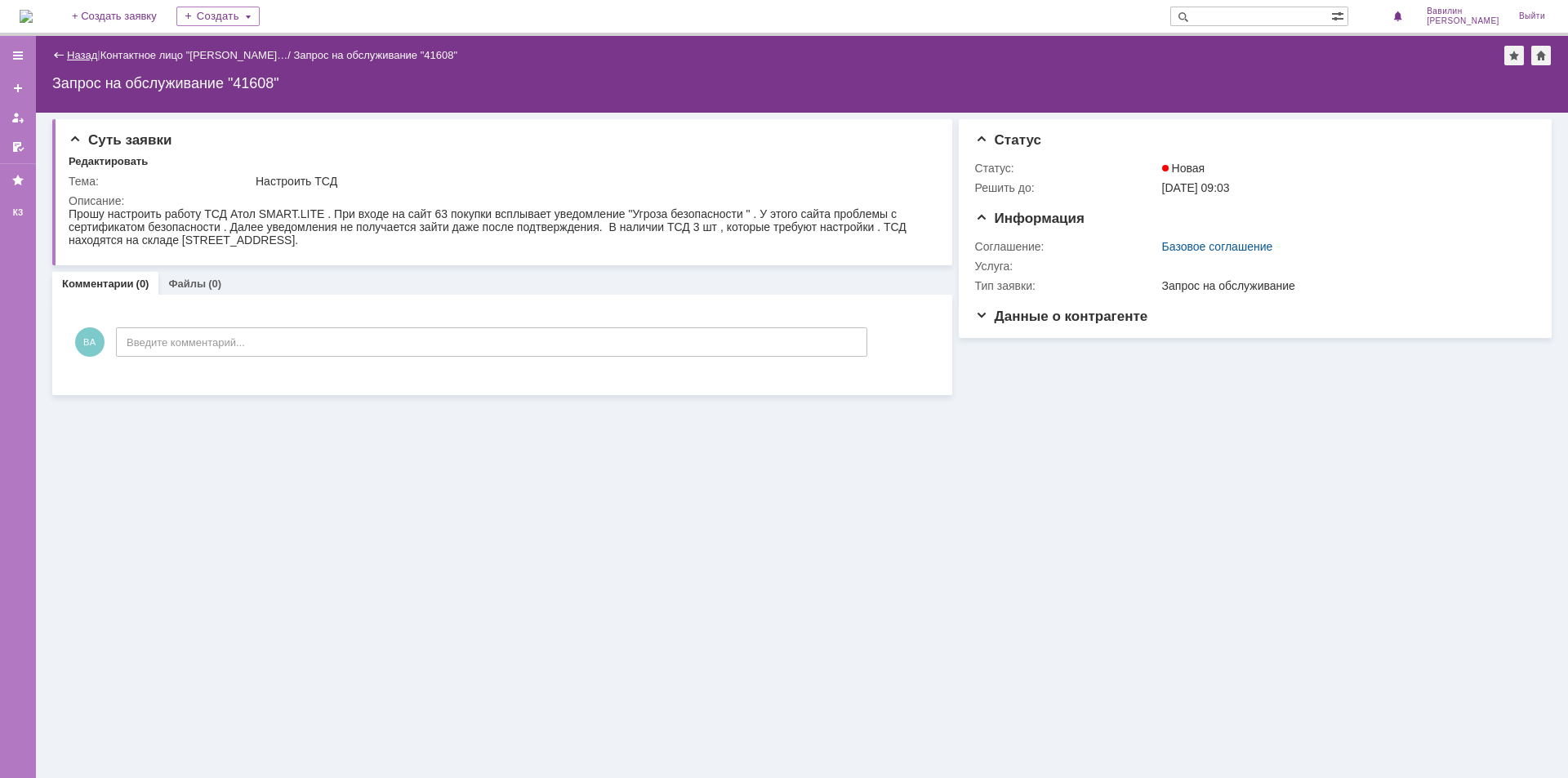
click at [70, 55] on link "Назад" at bounding box center [81, 55] width 30 height 13
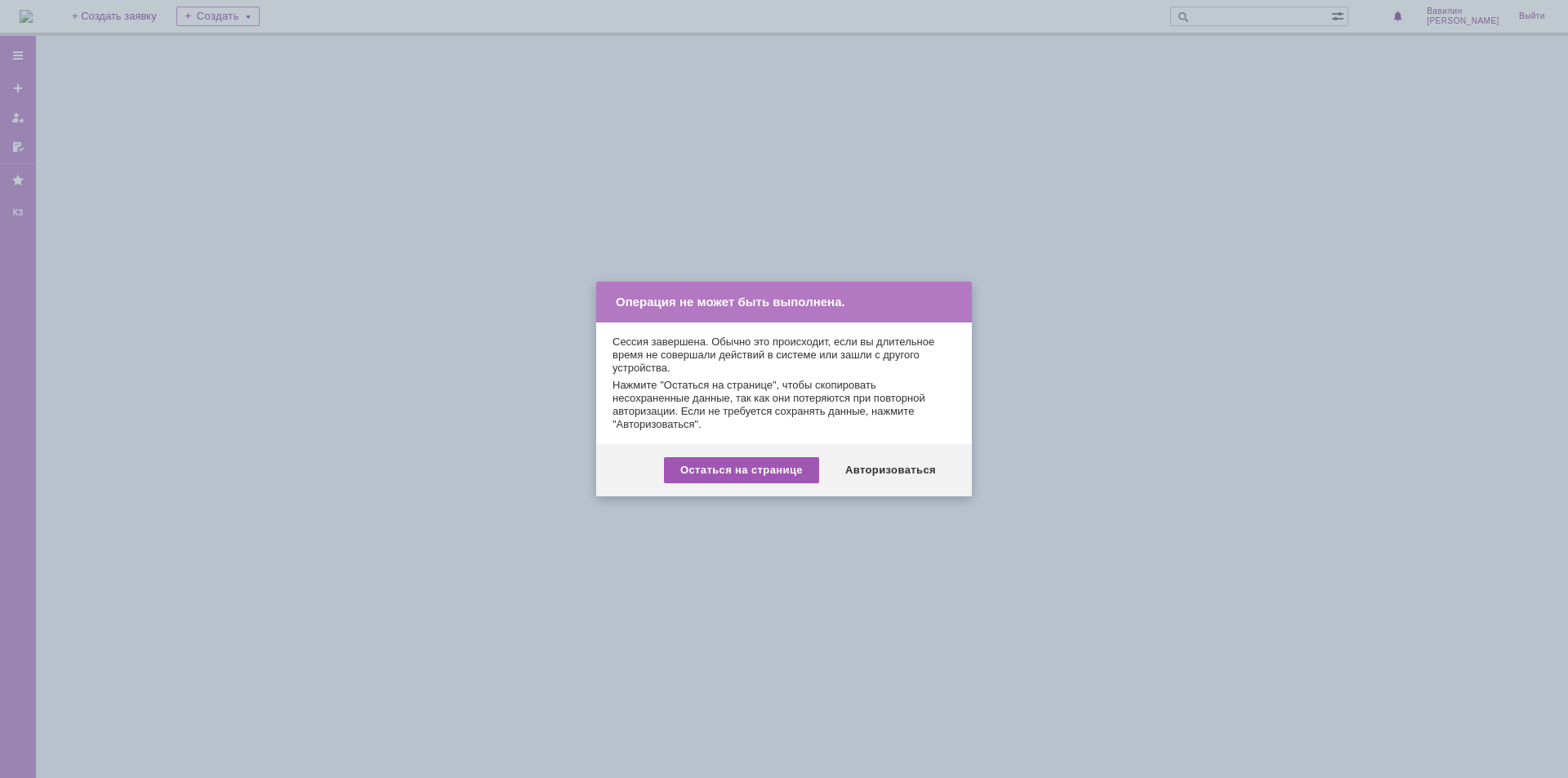
click at [793, 471] on div "Остаться на странице" at bounding box center [742, 470] width 155 height 26
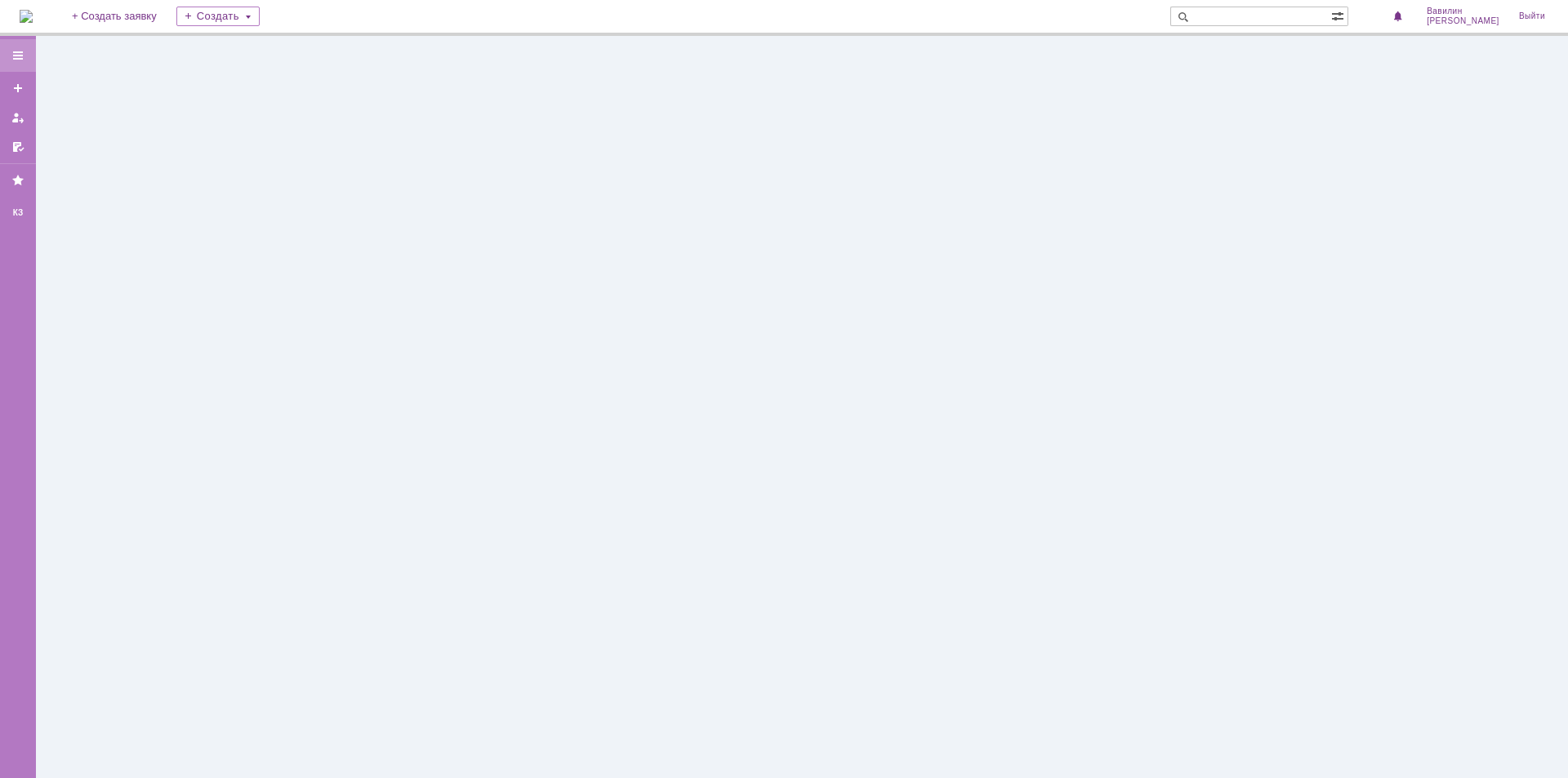
click at [12, 52] on div at bounding box center [18, 55] width 13 height 13
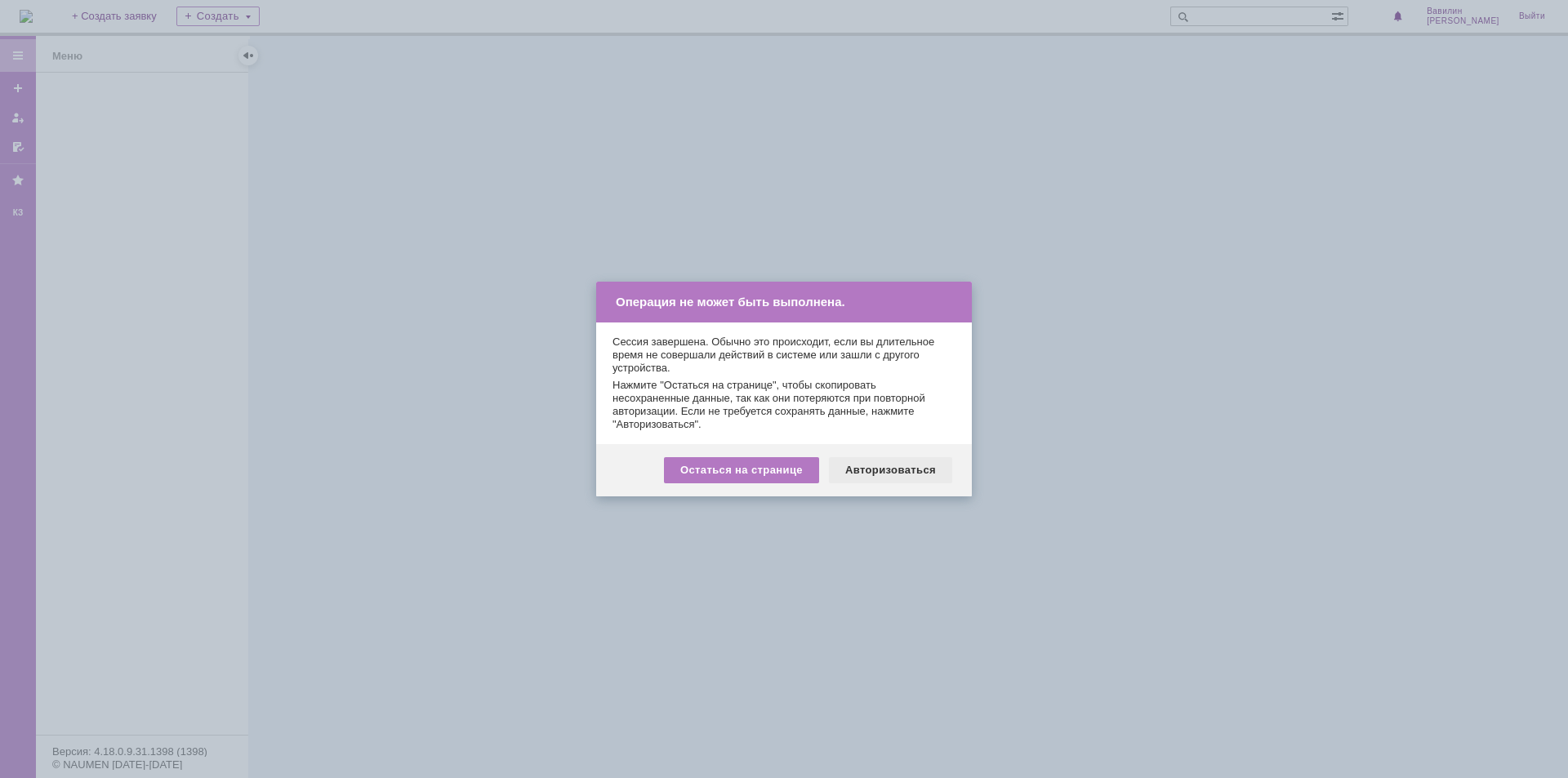
click at [886, 472] on div "Авторизоваться" at bounding box center [890, 470] width 123 height 26
